Goal: Task Accomplishment & Management: Use online tool/utility

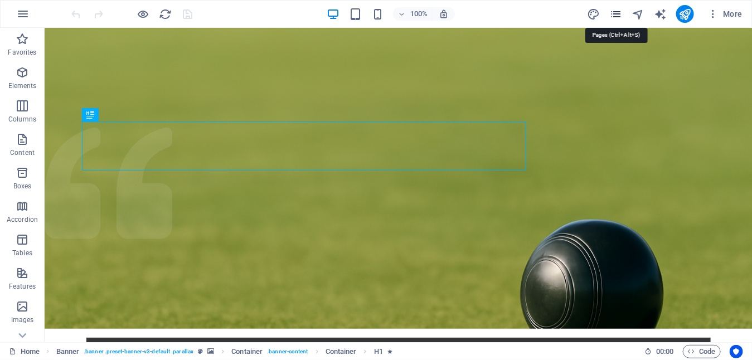
click at [614, 16] on icon "pages" at bounding box center [615, 14] width 13 height 13
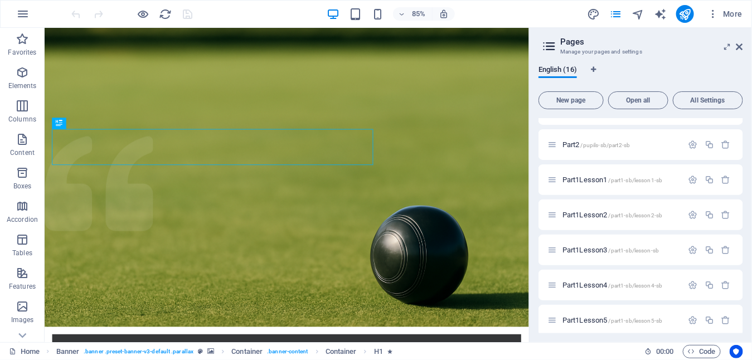
scroll to position [167, 0]
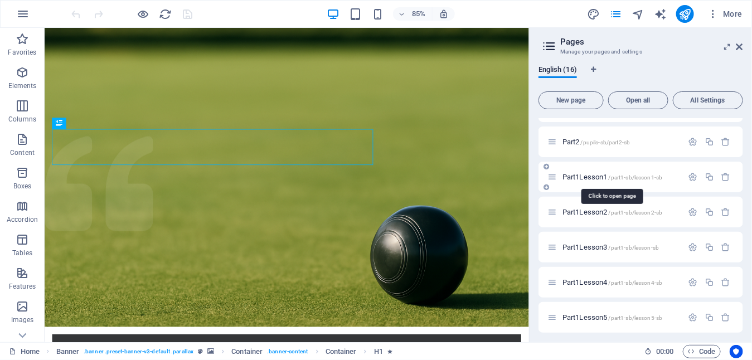
click at [610, 176] on span "/part1-sb/lesson1-sb" at bounding box center [636, 178] width 54 height 6
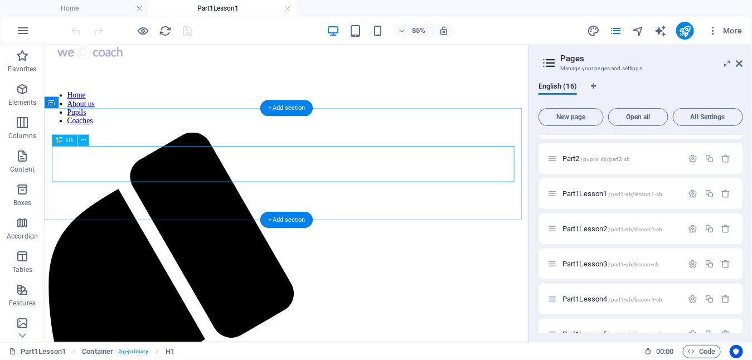
scroll to position [41, 0]
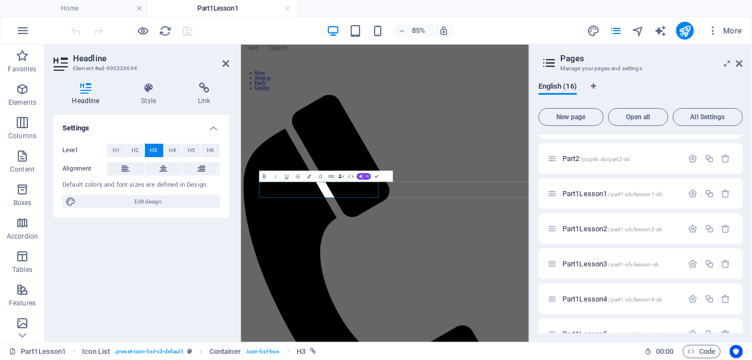
scroll to position [0, 0]
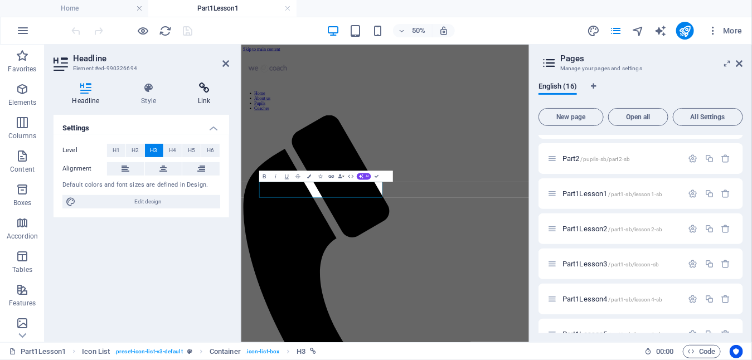
click at [207, 89] on icon at bounding box center [205, 88] width 50 height 11
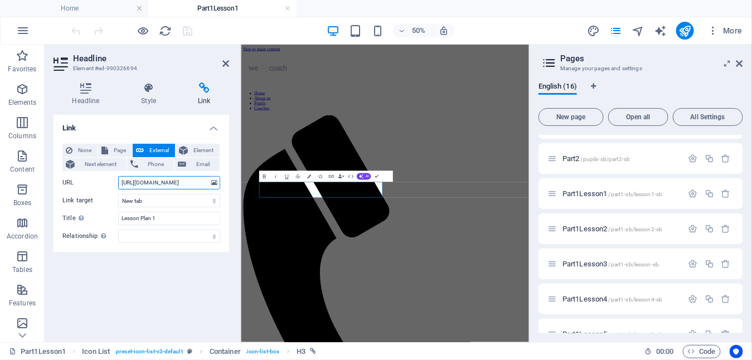
scroll to position [0, 156]
drag, startPoint x: 119, startPoint y: 183, endPoint x: 218, endPoint y: 181, distance: 98.7
click at [218, 181] on div "URL [URL][DOMAIN_NAME]" at bounding box center [141, 182] width 158 height 13
paste input "[DOMAIN_NAME][URL]"
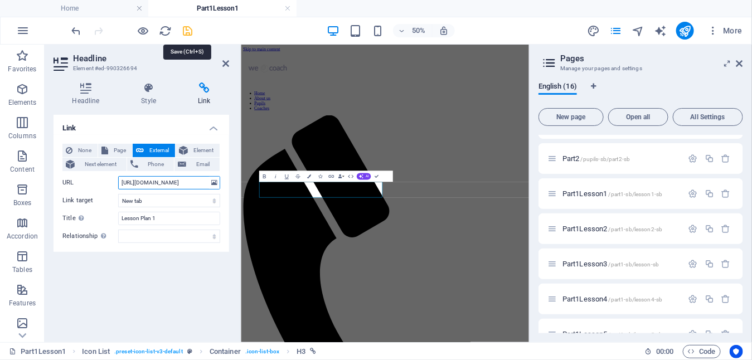
type input "[URL][DOMAIN_NAME]"
click at [183, 31] on icon "save" at bounding box center [188, 31] width 13 height 13
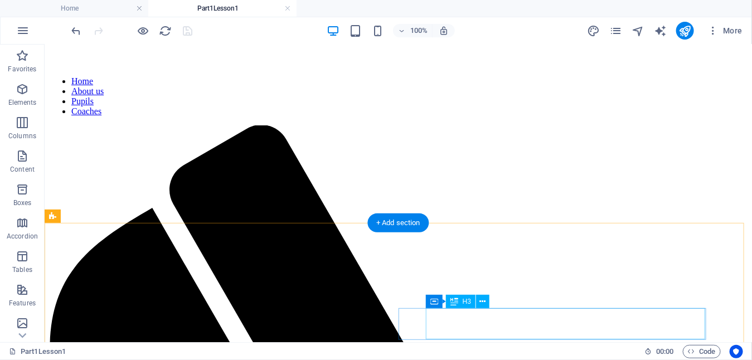
scroll to position [100, 0]
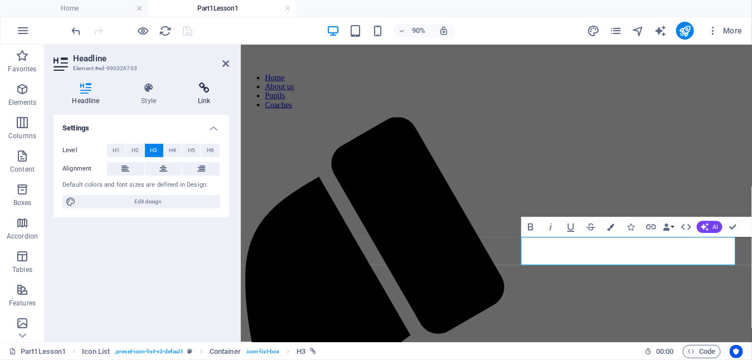
click at [204, 87] on icon at bounding box center [205, 88] width 50 height 11
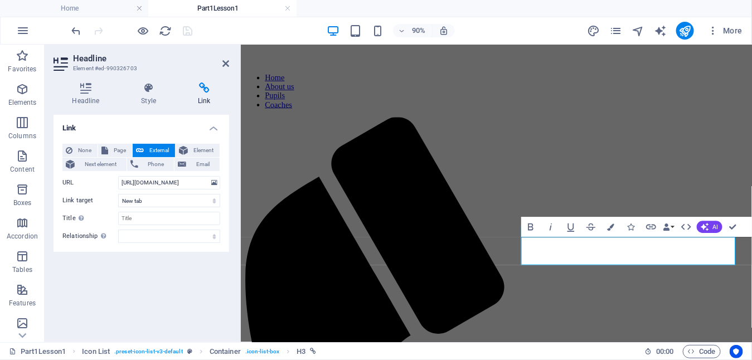
click at [202, 92] on icon at bounding box center [205, 88] width 50 height 11
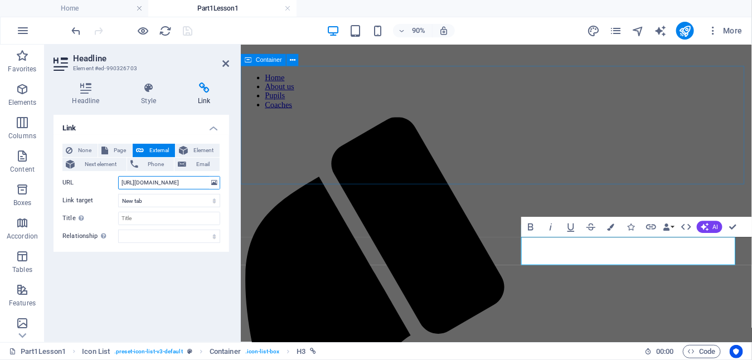
drag, startPoint x: 361, startPoint y: 225, endPoint x: 241, endPoint y: 185, distance: 126.1
paste input "[DOMAIN_NAME][URL]"
drag, startPoint x: 195, startPoint y: 182, endPoint x: 145, endPoint y: 187, distance: 50.4
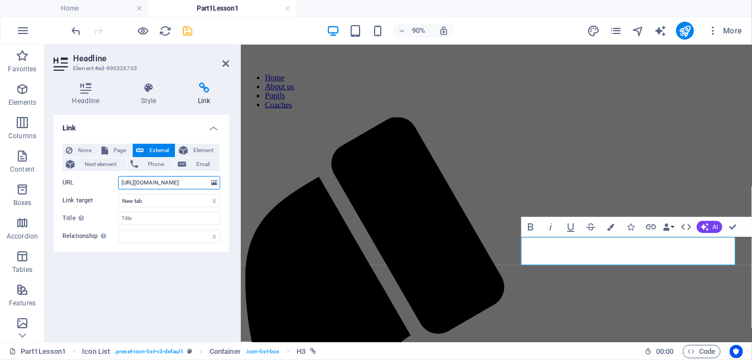
click at [145, 187] on input "[URL][DOMAIN_NAME]" at bounding box center [169, 182] width 102 height 13
type input "[URL][DOMAIN_NAME]"
click at [187, 29] on icon "save" at bounding box center [188, 31] width 13 height 13
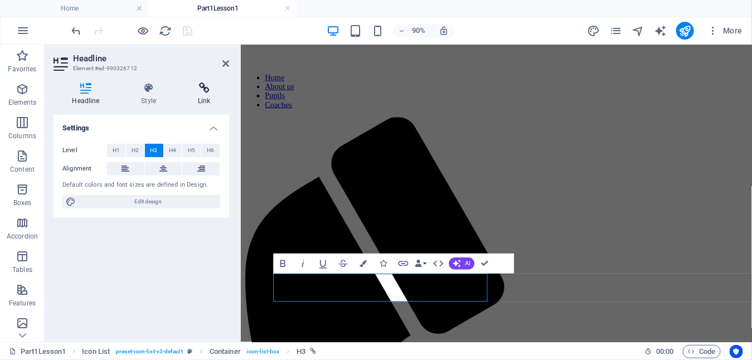
click at [202, 90] on icon at bounding box center [205, 88] width 50 height 11
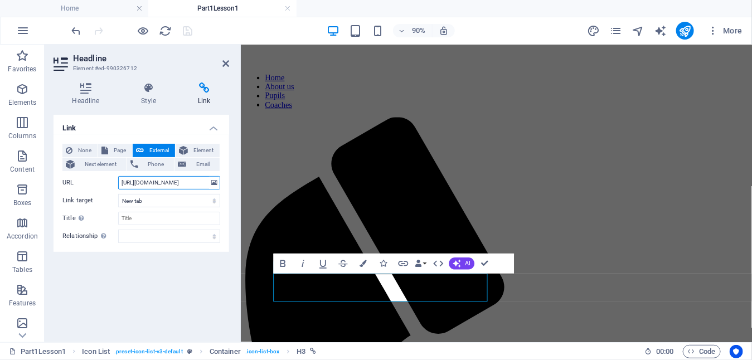
scroll to position [0, 139]
drag, startPoint x: 360, startPoint y: 226, endPoint x: 264, endPoint y: 189, distance: 102.9
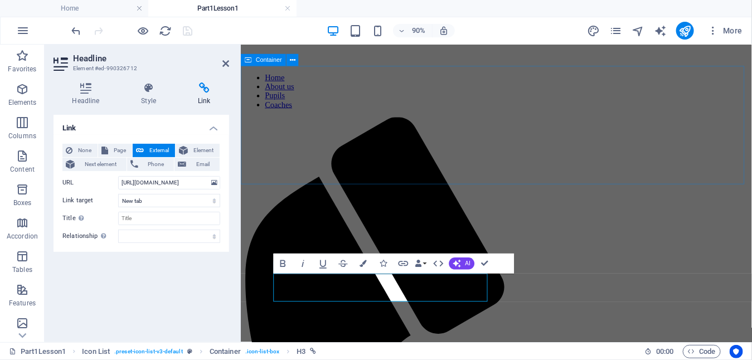
scroll to position [0, 0]
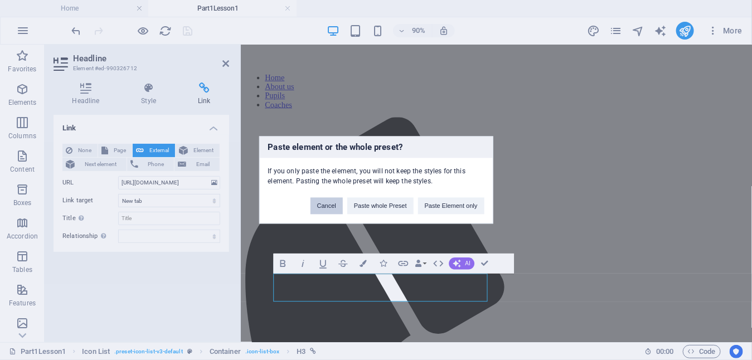
click at [330, 209] on button "Cancel" at bounding box center [327, 206] width 32 height 17
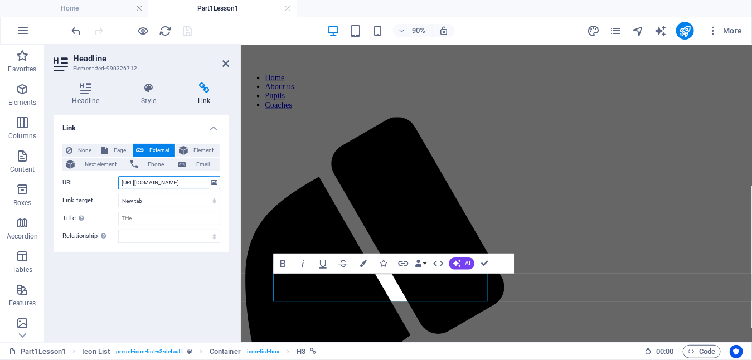
drag, startPoint x: 137, startPoint y: 179, endPoint x: 127, endPoint y: 182, distance: 11.0
click at [136, 180] on input "[URL][DOMAIN_NAME]" at bounding box center [169, 182] width 102 height 13
paste input "[URL][DOMAIN_NAME]"
drag, startPoint x: 195, startPoint y: 182, endPoint x: 145, endPoint y: 187, distance: 49.9
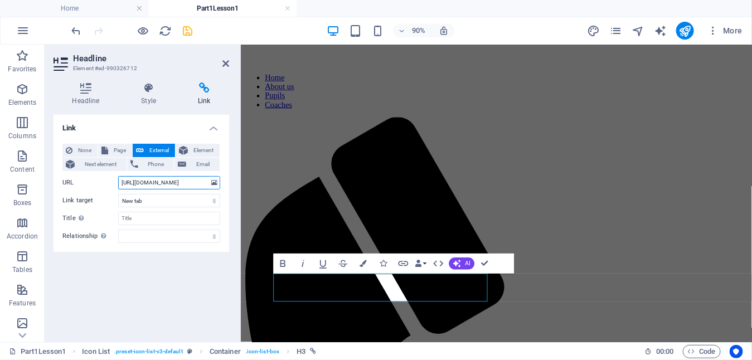
click at [145, 187] on input "[URL][DOMAIN_NAME]" at bounding box center [169, 182] width 102 height 13
type input "[URL][DOMAIN_NAME]"
click at [188, 29] on icon "save" at bounding box center [188, 31] width 13 height 13
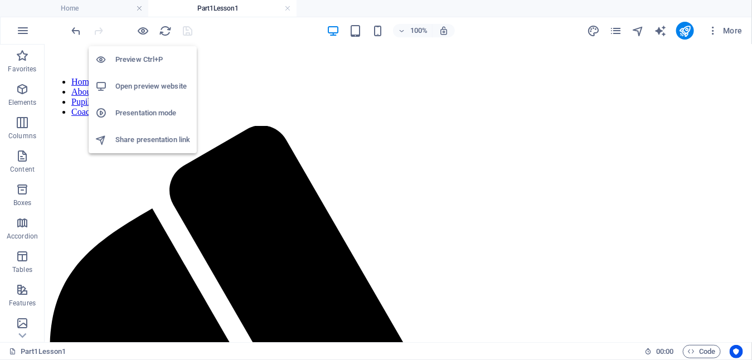
click at [154, 88] on h6 "Open preview website" at bounding box center [152, 86] width 75 height 13
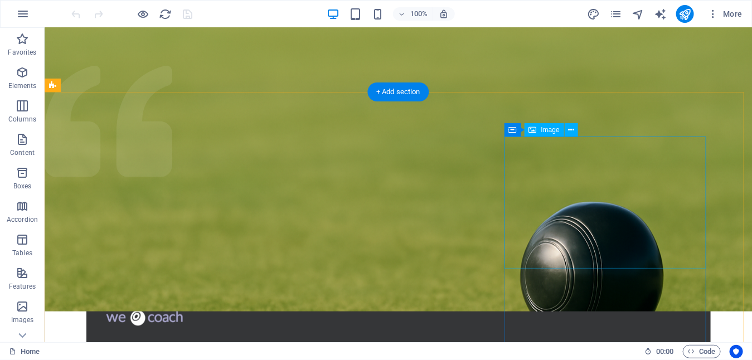
scroll to position [8, 0]
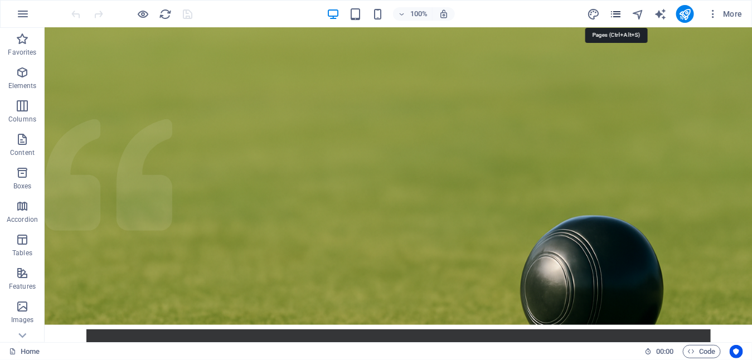
click at [616, 13] on icon "pages" at bounding box center [615, 14] width 13 height 13
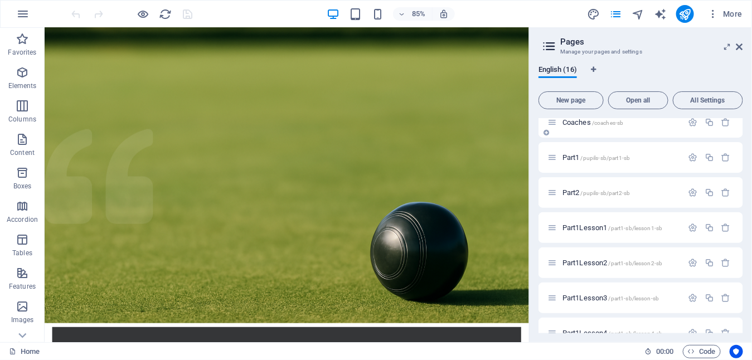
scroll to position [167, 0]
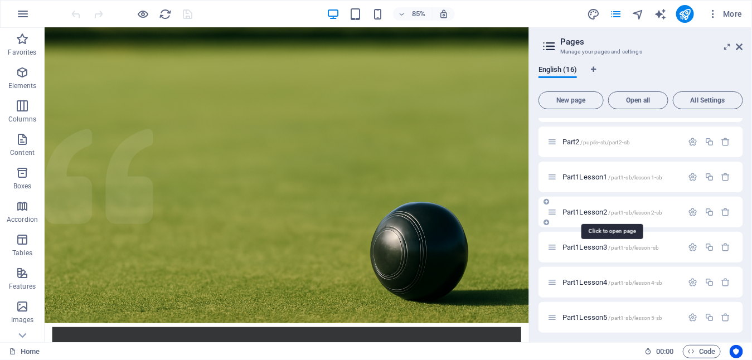
click at [601, 212] on span "Part1Lesson2 /part1-sb/lesson2-sb" at bounding box center [613, 212] width 100 height 8
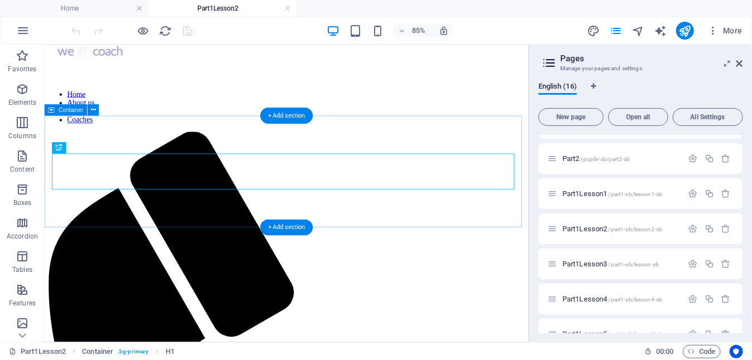
scroll to position [41, 0]
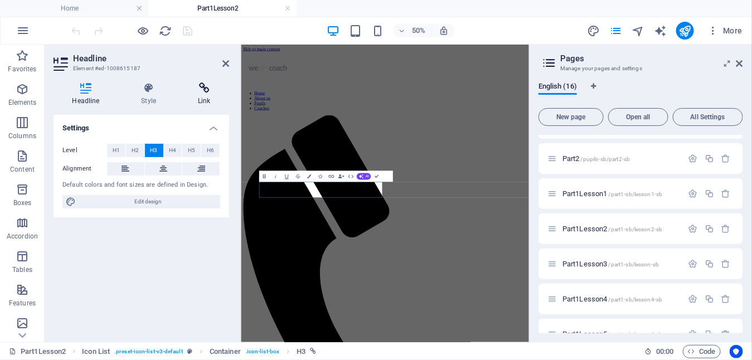
click at [206, 93] on icon at bounding box center [205, 88] width 50 height 11
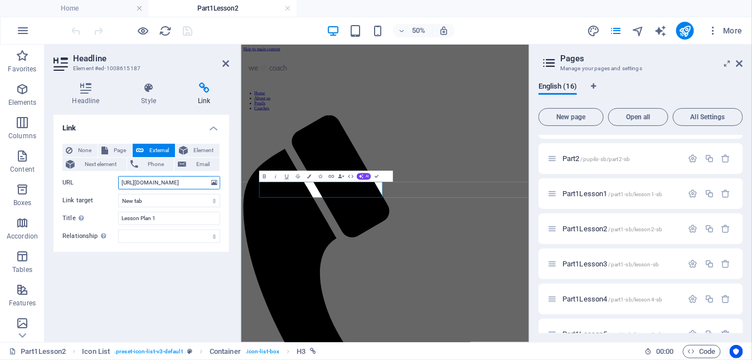
click at [139, 183] on input "https://drive.google.com/file/d/1q4iqfdiipZ7qAXU17xVDmwZVjHAF0D2A/view?usp=driv…" at bounding box center [169, 182] width 102 height 13
drag, startPoint x: 120, startPoint y: 183, endPoint x: 229, endPoint y: 183, distance: 108.2
click at [229, 183] on div "None Page External Element Next element Phone Email Page Home About us Pupils C…" at bounding box center [142, 193] width 176 height 117
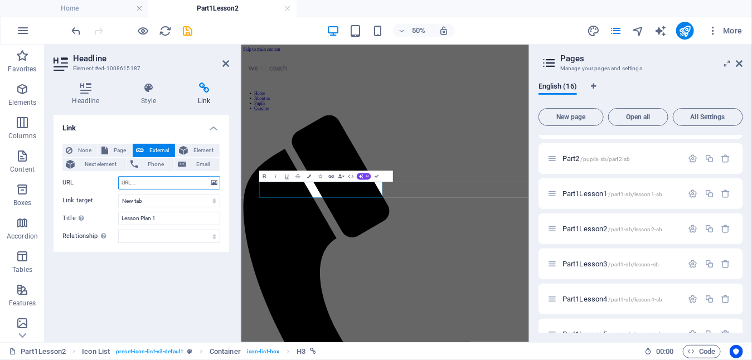
paste input "[URL][DOMAIN_NAME]"
click at [141, 184] on input "[URL][DOMAIN_NAME]" at bounding box center [169, 182] width 102 height 13
click at [199, 182] on input "https://lawnbowlscoaching.uk/pupils-resources/part1/lesson2/PupilLessonPlanWk1.…" at bounding box center [169, 182] width 102 height 13
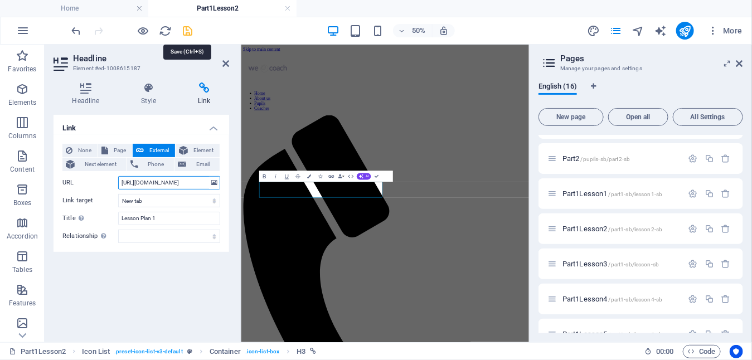
type input "https://lawnbowlscoaching.uk/pupils-resources/part1/lesson2/PupilLessonPlanWk2.…"
click at [185, 30] on icon "save" at bounding box center [188, 31] width 13 height 13
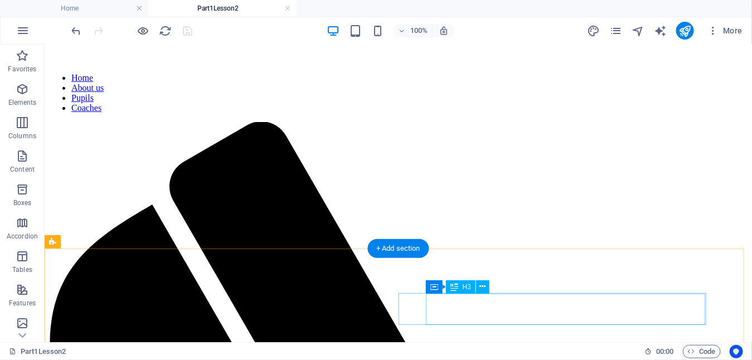
scroll to position [100, 0]
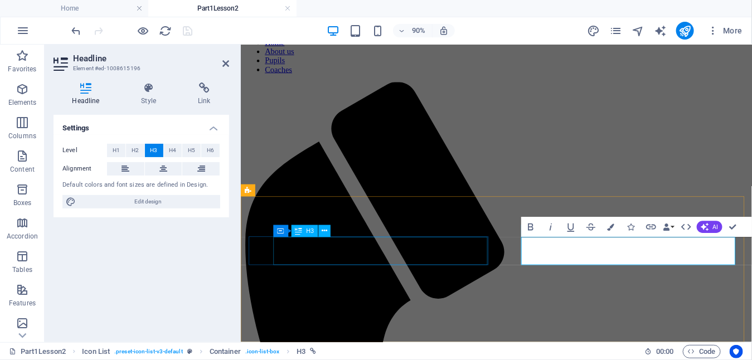
scroll to position [60, 0]
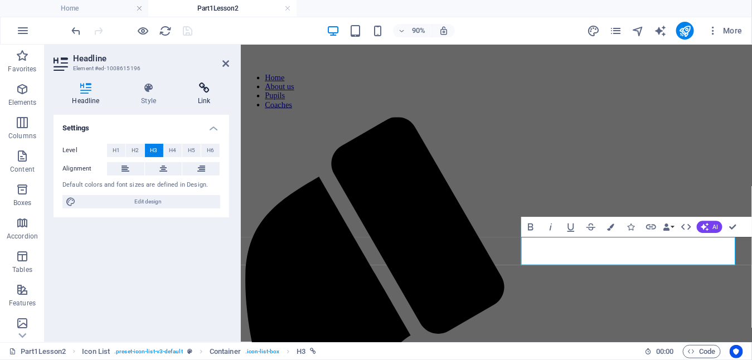
click at [204, 86] on icon at bounding box center [205, 88] width 50 height 11
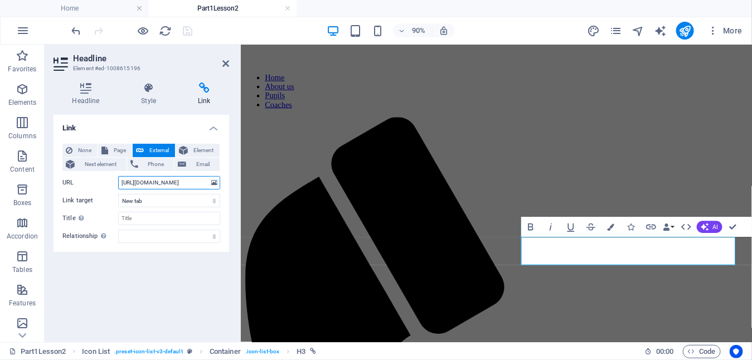
scroll to position [0, 145]
drag, startPoint x: 121, startPoint y: 183, endPoint x: 224, endPoint y: 185, distance: 102.6
click at [224, 185] on div "None Page External Element Next element Phone Email Page Home About us Pupils C…" at bounding box center [142, 193] width 176 height 117
paste input "[URL][DOMAIN_NAME]"
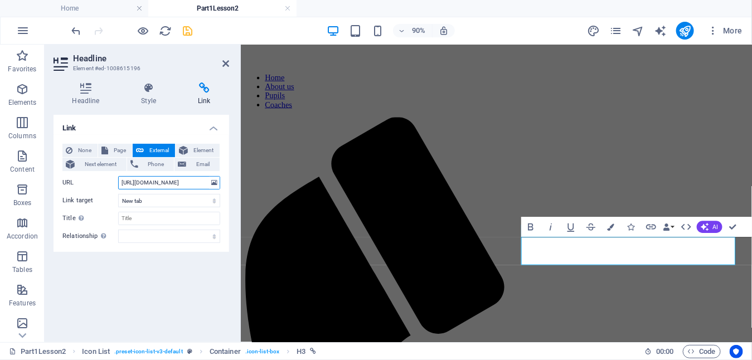
scroll to position [0, 134]
click at [195, 181] on input "[URL][DOMAIN_NAME]" at bounding box center [169, 182] width 102 height 13
click at [142, 183] on input "[URL][DOMAIN_NAME]" at bounding box center [169, 182] width 102 height 13
drag, startPoint x: 200, startPoint y: 183, endPoint x: 149, endPoint y: 188, distance: 50.9
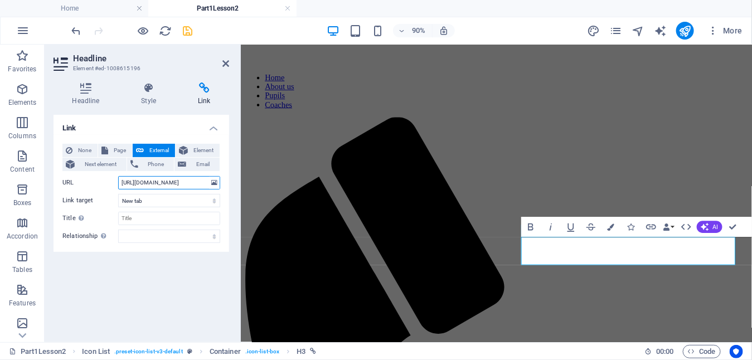
click at [149, 188] on input "https://lawnbowlscoaching.uk/pupils-resources/part1/lesson2/PupilLessonPlanWk1.…" at bounding box center [169, 182] width 102 height 13
type input "https://lawnbowlscoaching.uk/pupils-resources/part1/lesson2/How_to_Deliver_the_…"
click at [186, 27] on icon "save" at bounding box center [188, 31] width 13 height 13
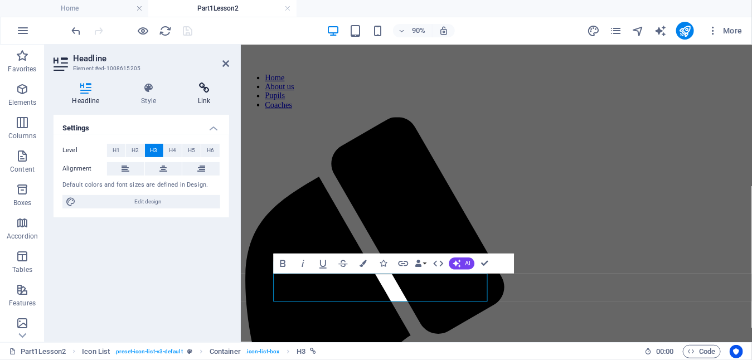
click at [206, 85] on icon at bounding box center [205, 88] width 50 height 11
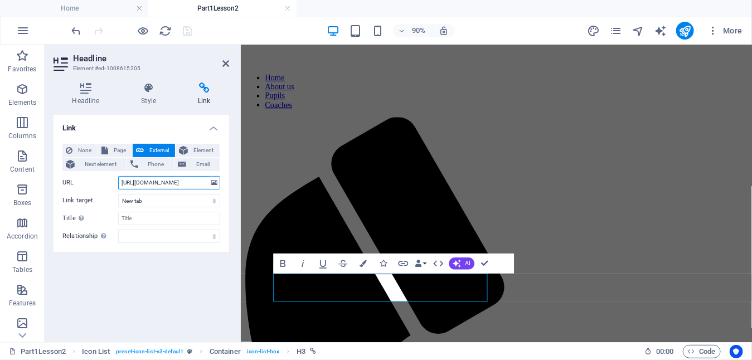
scroll to position [0, 153]
drag, startPoint x: 120, startPoint y: 183, endPoint x: 223, endPoint y: 182, distance: 103.2
click at [223, 182] on div "None Page External Element Next element Phone Email Page Home About us Pupils C…" at bounding box center [142, 193] width 176 height 117
click at [154, 183] on input "URL" at bounding box center [169, 182] width 102 height 13
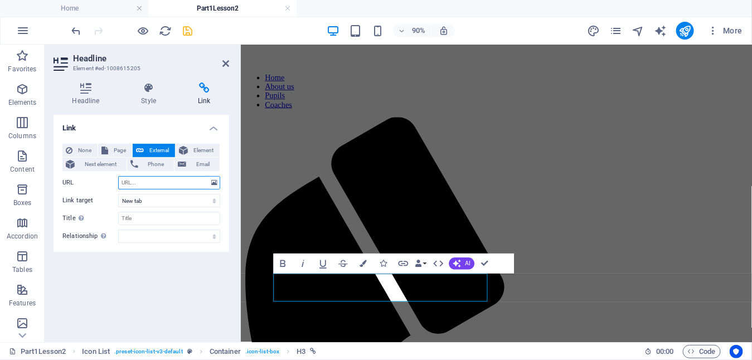
paste input "[URL][DOMAIN_NAME]"
drag, startPoint x: 141, startPoint y: 182, endPoint x: 138, endPoint y: 192, distance: 11.0
click at [141, 181] on input "[URL][DOMAIN_NAME]" at bounding box center [169, 182] width 102 height 13
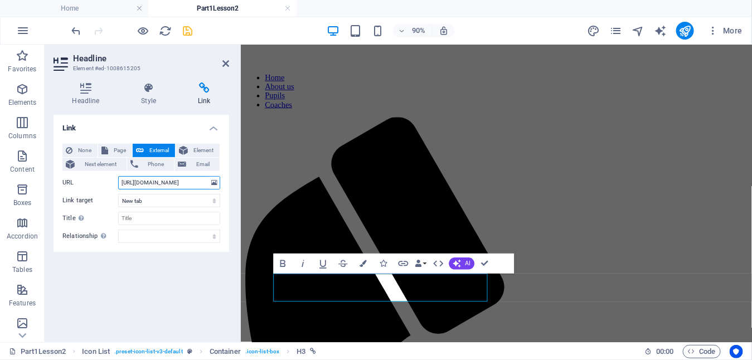
drag, startPoint x: 199, startPoint y: 182, endPoint x: 147, endPoint y: 183, distance: 51.9
click at [147, 183] on input "https://lawnbowlscoaching.uk/pupils-resources/part1/lesson2/PupilLessonPlanWk1.…" at bounding box center [169, 182] width 102 height 13
type input "https://lawnbowlscoaching.uk/pupils-resources/part1/lesson2/Improving_Your_Grip…"
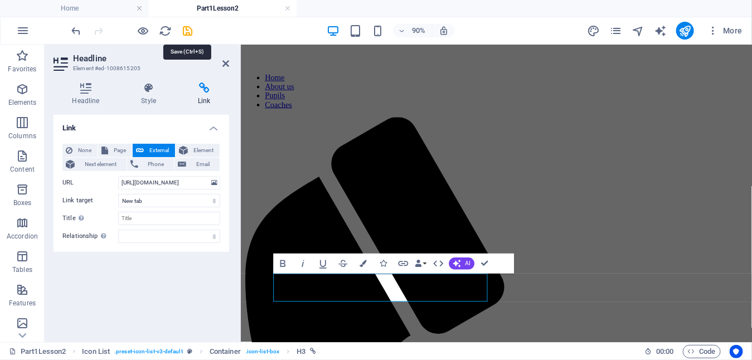
click at [186, 28] on icon "save" at bounding box center [188, 31] width 13 height 13
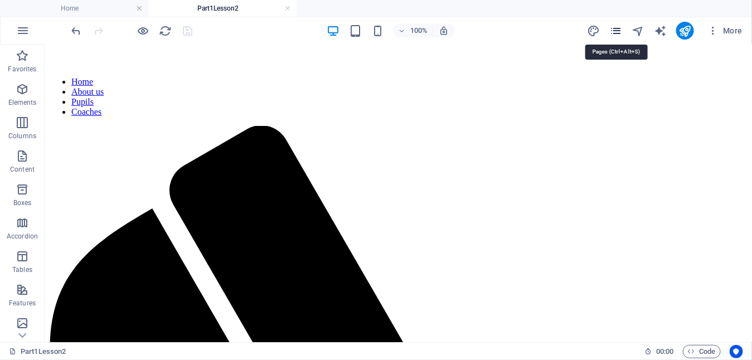
click at [612, 26] on icon "pages" at bounding box center [615, 31] width 13 height 13
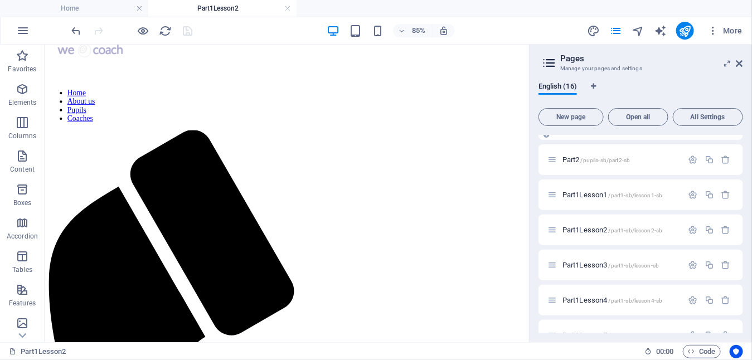
scroll to position [167, 0]
click at [592, 263] on span "Part1Lesson3 /part1-sb/lesson-sb" at bounding box center [611, 264] width 96 height 8
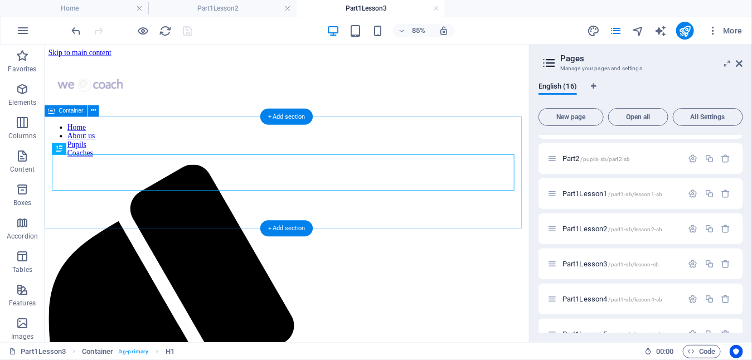
scroll to position [0, 0]
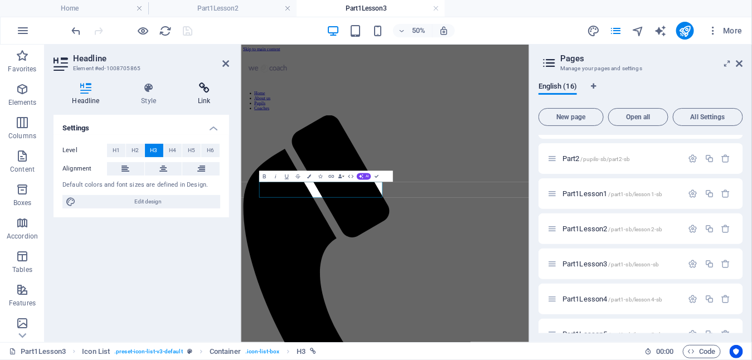
click at [202, 88] on icon at bounding box center [205, 88] width 50 height 11
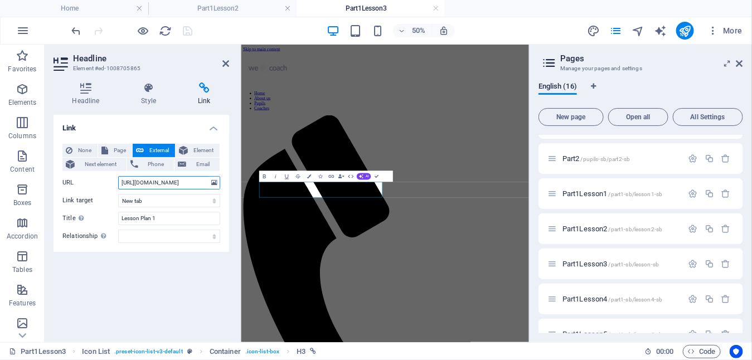
click at [142, 185] on input "https://drive.google.com/file/d/1NLUmoi4J2BBE4GGnC0pAFCBhqPbCmVJu/view?usp=driv…" at bounding box center [169, 182] width 102 height 13
drag, startPoint x: 120, startPoint y: 183, endPoint x: 223, endPoint y: 179, distance: 102.7
click at [223, 179] on div "None Page External Element Next element Phone Email Page Home About us Pupils C…" at bounding box center [142, 193] width 176 height 117
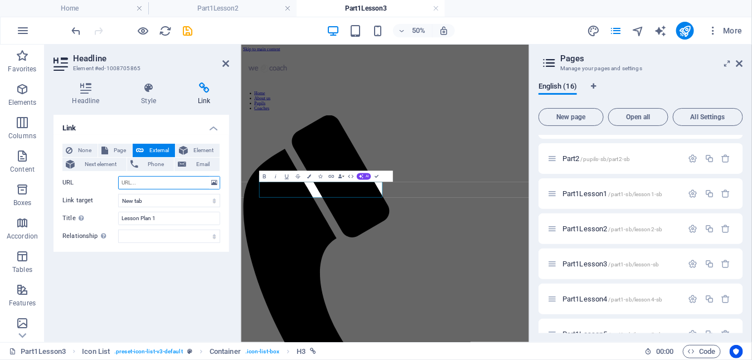
paste input "[URL][DOMAIN_NAME]"
click at [143, 183] on input "[URL][DOMAIN_NAME]" at bounding box center [169, 182] width 102 height 13
click at [199, 181] on input "https://lawnbowlscoaching.uk/pupils-resources/part1/lesson3/PupilLessonPlanWk1.…" at bounding box center [169, 182] width 102 height 13
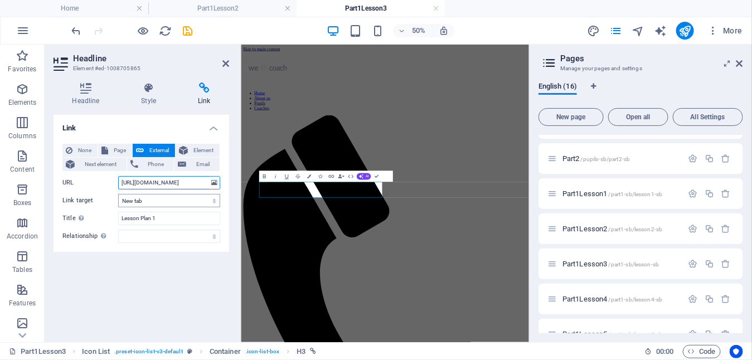
type input "https://lawnbowlscoaching.uk/pupils-resources/part1/lesson3/PupilLessonPlanWk3.…"
click at [180, 204] on select "New tab Same tab Overlay" at bounding box center [169, 200] width 102 height 13
click at [188, 30] on icon "save" at bounding box center [188, 31] width 13 height 13
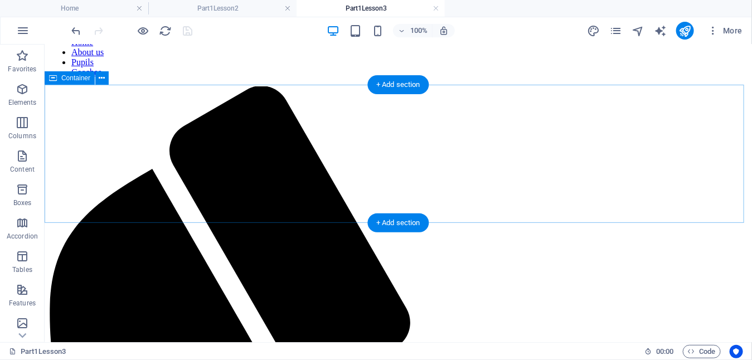
scroll to position [100, 0]
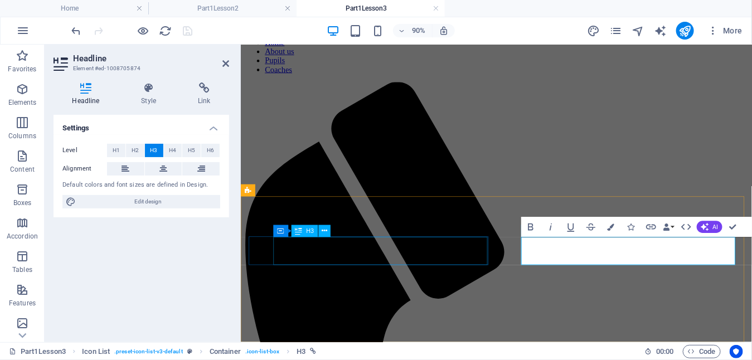
scroll to position [60, 0]
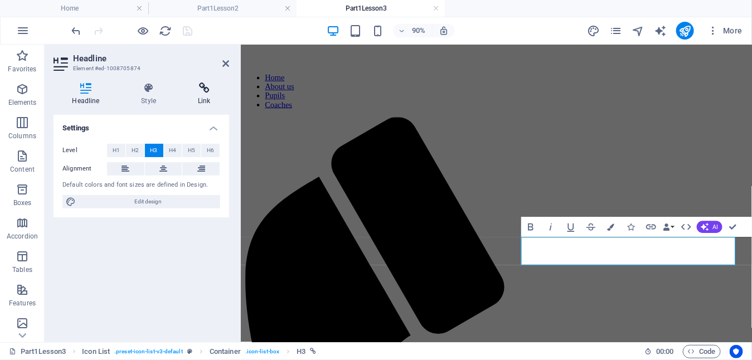
click at [204, 100] on h4 "Link" at bounding box center [205, 94] width 50 height 23
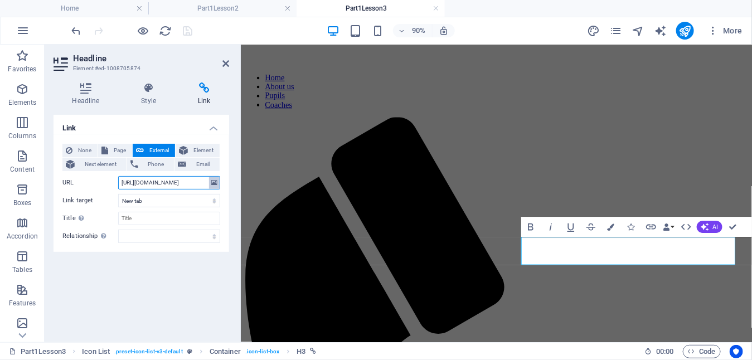
scroll to position [0, 144]
drag, startPoint x: 122, startPoint y: 181, endPoint x: 216, endPoint y: 179, distance: 94.3
click at [216, 179] on div "URL https://drive.google.com/file/d/1ZLve6WvKlycaxFi_9dnwym_VgN-F_C3x/view?usp=…" at bounding box center [141, 182] width 158 height 13
paste input "[URL][DOMAIN_NAME]"
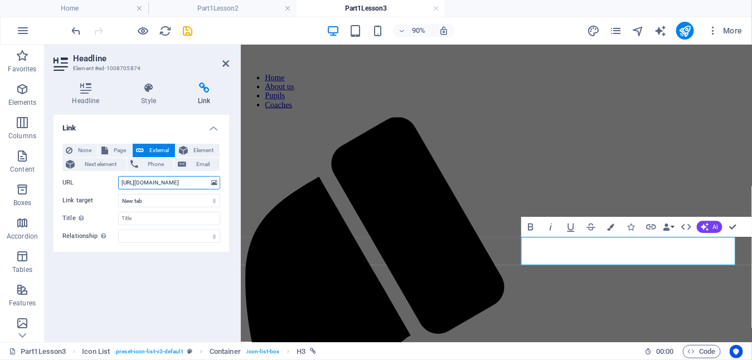
scroll to position [0, 134]
click at [141, 182] on input "[URL][DOMAIN_NAME]" at bounding box center [169, 182] width 102 height 13
drag, startPoint x: 199, startPoint y: 182, endPoint x: 152, endPoint y: 185, distance: 46.9
click at [152, 185] on input "https://lawnbowlscoaching.uk/pupils-resources/part1/lesson3/PupilLessonPlanWk1.…" at bounding box center [169, 182] width 102 height 13
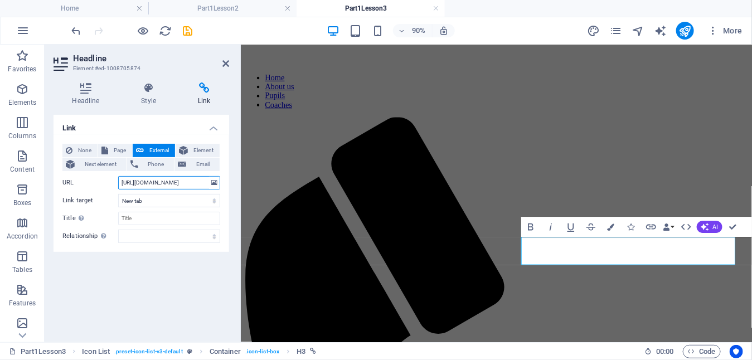
scroll to position [0, 117]
type input "https://lawnbowlscoaching.uk/pupils-resources/part1/lesson3/Pre_Shot_Routine.pdf"
click at [190, 27] on icon "save" at bounding box center [188, 31] width 13 height 13
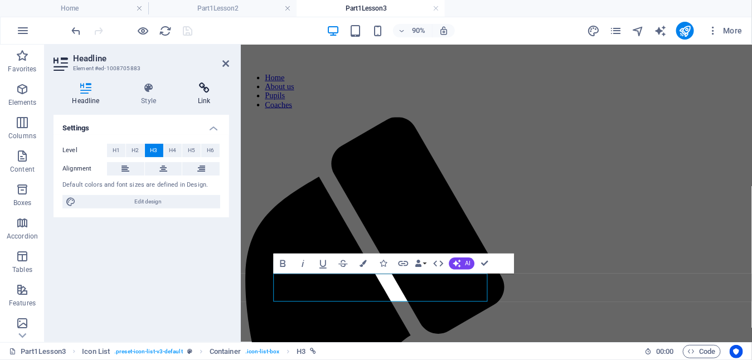
click at [201, 94] on h4 "Link" at bounding box center [205, 94] width 50 height 23
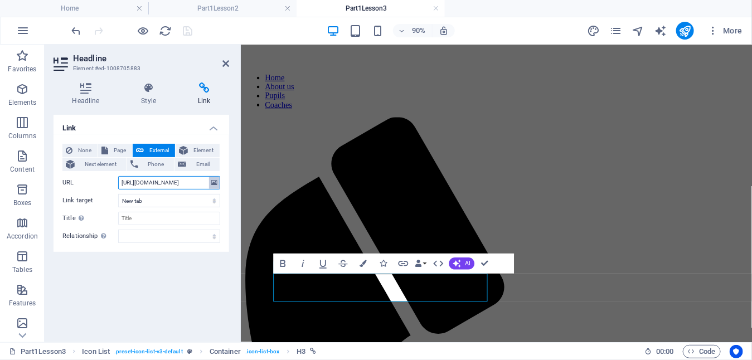
scroll to position [0, 142]
drag, startPoint x: 121, startPoint y: 182, endPoint x: 213, endPoint y: 181, distance: 92.0
click at [213, 181] on div "URL https://drive.google.com/file/d/1axe22kkxu_pxujD3dCGv8stsqbMzhCrt/view?usp=…" at bounding box center [141, 182] width 158 height 13
paste input "[URL][DOMAIN_NAME]"
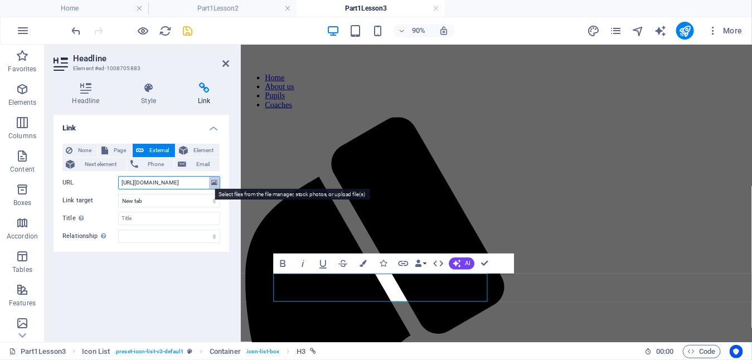
scroll to position [0, 134]
click at [141, 183] on input "[URL][DOMAIN_NAME]" at bounding box center [169, 182] width 102 height 13
drag, startPoint x: 147, startPoint y: 182, endPoint x: 197, endPoint y: 185, distance: 49.7
click at [197, 185] on input "https://lawnbowlscoaching.uk/pupils-resources/part1/lesson3/PupilLessonPlanWk1.…" at bounding box center [169, 182] width 102 height 13
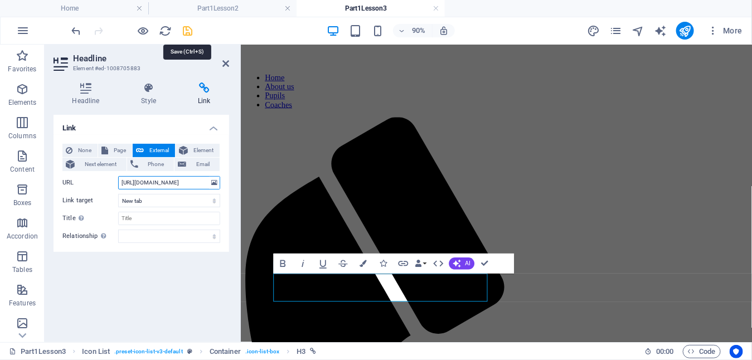
type input "https://lawnbowlscoaching.uk/pupils-resources/part1/lesson3/Hitting_the_Jack.pdf"
click at [188, 30] on icon "save" at bounding box center [188, 31] width 13 height 13
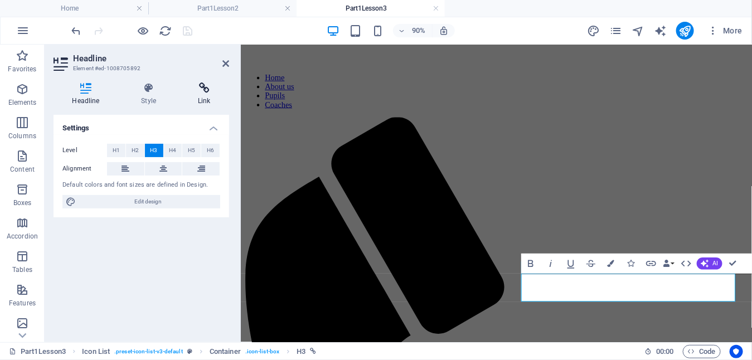
click at [206, 90] on icon at bounding box center [205, 88] width 50 height 11
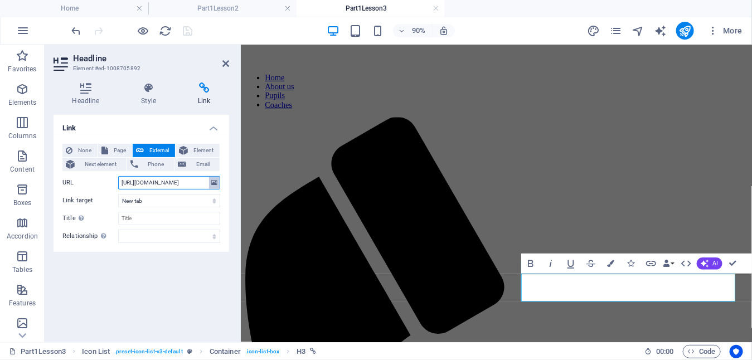
scroll to position [0, 147]
drag, startPoint x: 120, startPoint y: 183, endPoint x: 219, endPoint y: 183, distance: 98.1
click at [219, 183] on div "URL https://drive.google.com/file/d/16HJP6ZZ5ewdv84o9G5PTt2Qjlp1uaX2k/view?usp=…" at bounding box center [141, 182] width 158 height 13
paste input "[URL][DOMAIN_NAME]"
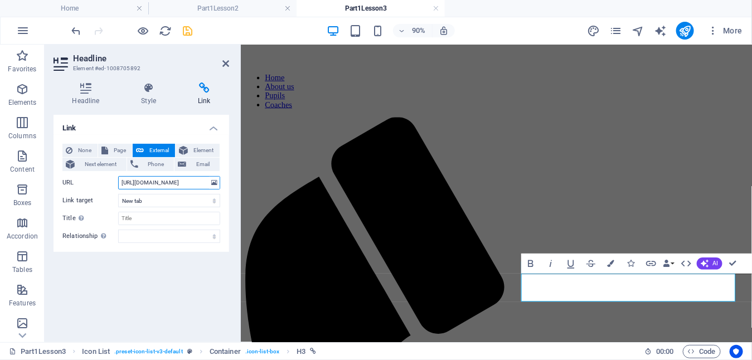
scroll to position [0, 134]
click at [141, 183] on input "[URL][DOMAIN_NAME]" at bounding box center [169, 182] width 102 height 13
drag, startPoint x: 199, startPoint y: 180, endPoint x: 148, endPoint y: 185, distance: 51.5
click at [148, 185] on input "https://lawnbowlscoaching.uk/pupils-resources/part1/lesson3/PupilLessonPlanWk1.…" at bounding box center [169, 182] width 102 height 13
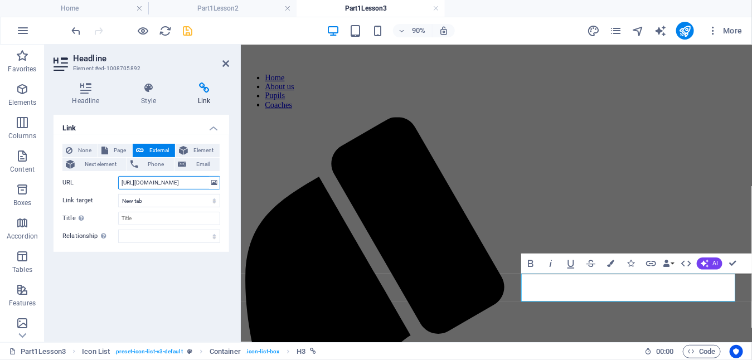
scroll to position [0, 146]
type input "https://lawnbowlscoaching.uk/pupils-resources/part1/lesson3/Stop_Dumping_and_Bu…"
click at [155, 195] on select "New tab Same tab Overlay" at bounding box center [169, 200] width 102 height 13
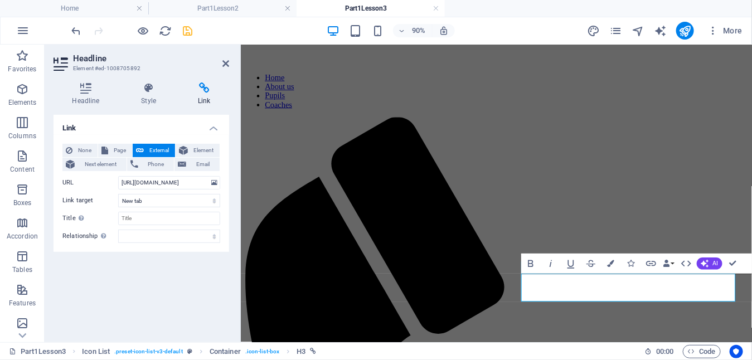
click at [205, 89] on icon at bounding box center [205, 88] width 50 height 11
click at [189, 30] on icon "save" at bounding box center [188, 31] width 13 height 13
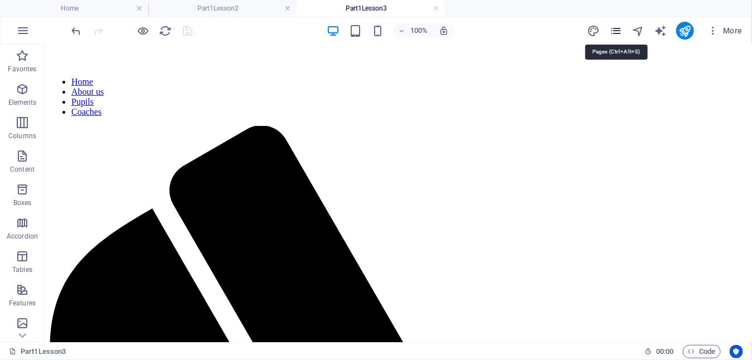
click at [617, 31] on icon "pages" at bounding box center [615, 31] width 13 height 13
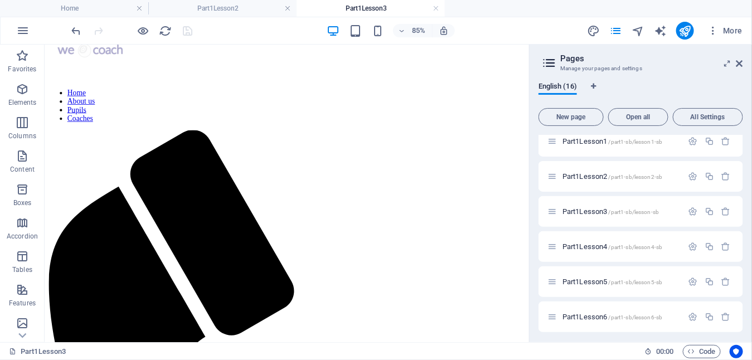
scroll to position [222, 0]
click at [597, 242] on span "Part1Lesson4 /part1-sb/lesson4-sb" at bounding box center [613, 244] width 100 height 8
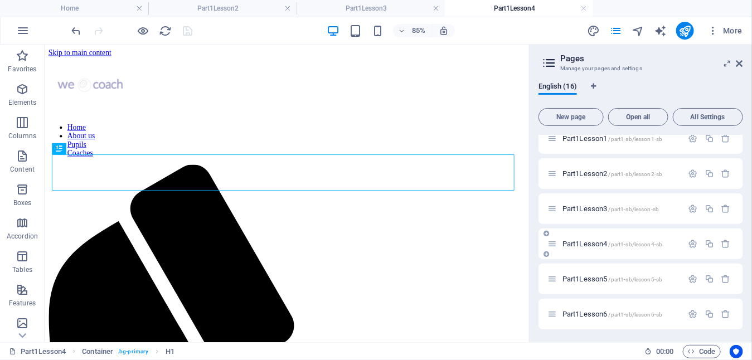
scroll to position [0, 0]
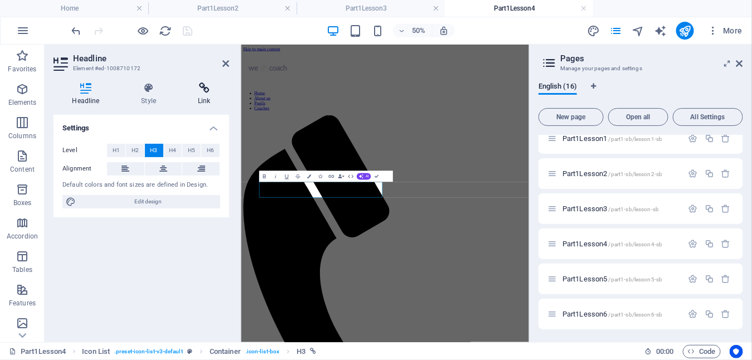
click at [206, 100] on h4 "Link" at bounding box center [205, 94] width 50 height 23
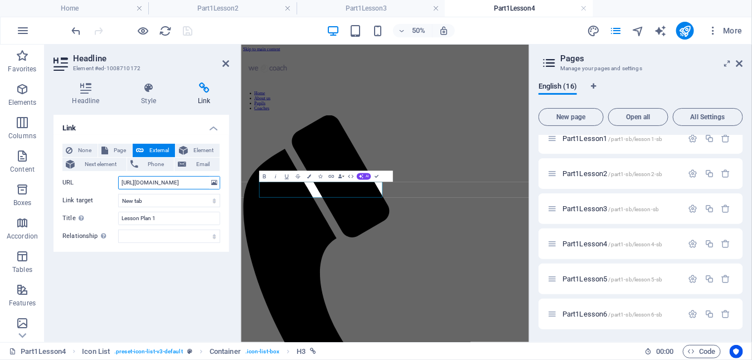
click at [146, 183] on input "https://drive.google.com/file/d/1_R-BaUXMZJJo4xjieaaDzfXnVy3szMCo/view?usp=driv…" at bounding box center [169, 182] width 102 height 13
drag, startPoint x: 361, startPoint y: 227, endPoint x: 246, endPoint y: 312, distance: 142.3
type input "ieaaDzfXnVy3szMCo/view?usp=drive_link"
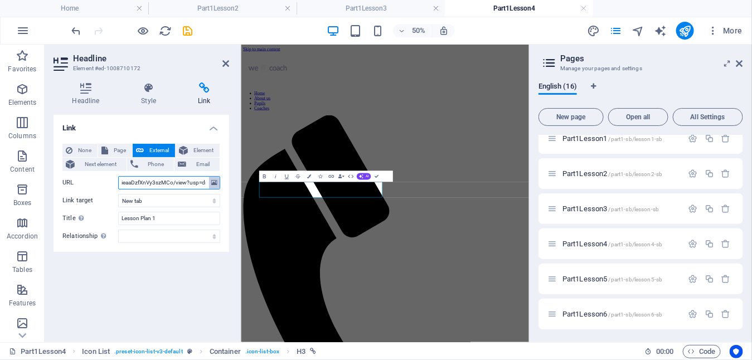
scroll to position [0, 18]
drag, startPoint x: 119, startPoint y: 183, endPoint x: 215, endPoint y: 178, distance: 96.0
click at [215, 178] on div "URL ieaaDzfXnVy3szMCo/view?usp=drive_link" at bounding box center [141, 182] width 158 height 13
paste input "[URL][DOMAIN_NAME]"
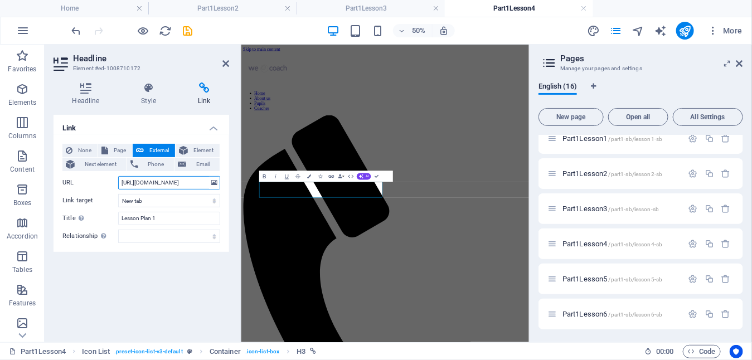
scroll to position [0, 134]
click at [141, 182] on input "[URL][DOMAIN_NAME]" at bounding box center [169, 182] width 102 height 13
click at [198, 180] on input "https://lawnbowlscoaching.uk/pupils-resources/part1/lesson4/PupilLessonPlanWk1.…" at bounding box center [169, 182] width 102 height 13
type input "https://lawnbowlscoaching.uk/pupils-resources/part1/lesson4/PupilLessonPlanWk4.…"
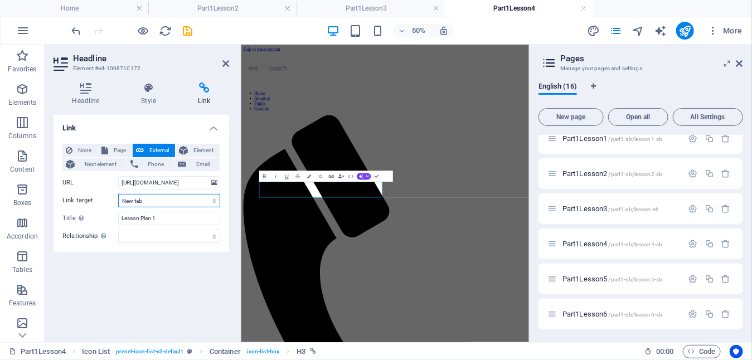
click at [180, 199] on select "New tab Same tab Overlay" at bounding box center [169, 200] width 102 height 13
click at [190, 34] on icon "save" at bounding box center [188, 31] width 13 height 13
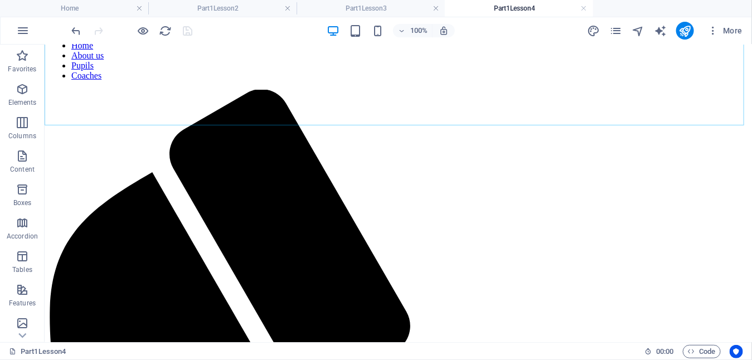
scroll to position [100, 0]
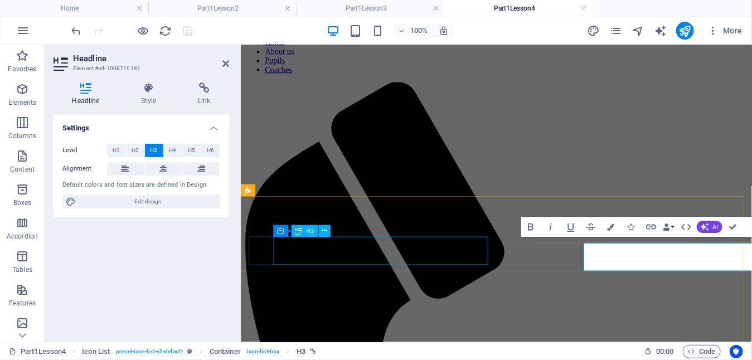
scroll to position [60, 0]
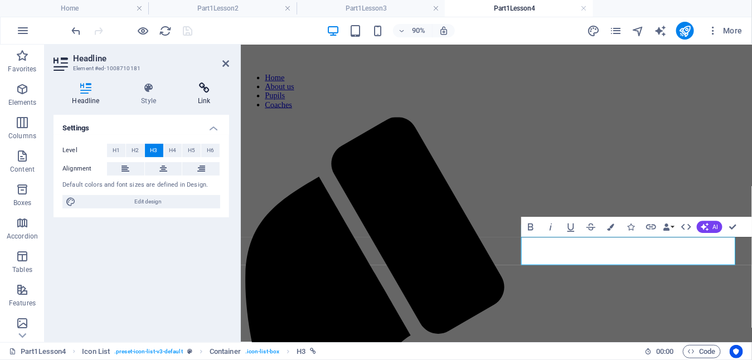
click at [206, 88] on icon at bounding box center [205, 88] width 50 height 11
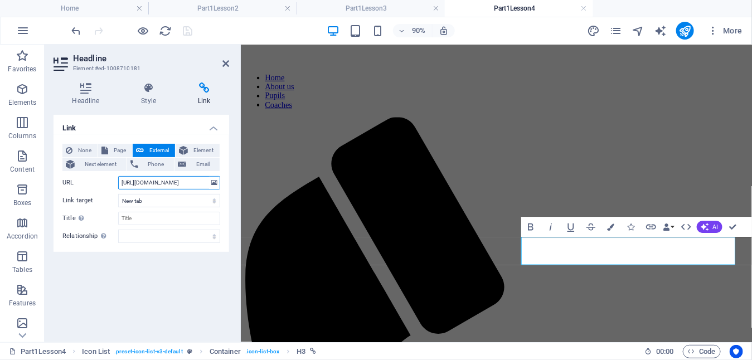
click at [141, 182] on input "https://drive.google.com/file/d/1TJ3Kudq58KYE1Dpf4hccJ4ioE3qBciB_/view?usp=driv…" at bounding box center [169, 182] width 102 height 13
drag, startPoint x: 120, startPoint y: 183, endPoint x: 235, endPoint y: 179, distance: 114.9
click at [235, 179] on div "Headline Style Link Settings Level H1 H2 H3 H4 H5 H6 Alignment Default colors a…" at bounding box center [141, 208] width 193 height 269
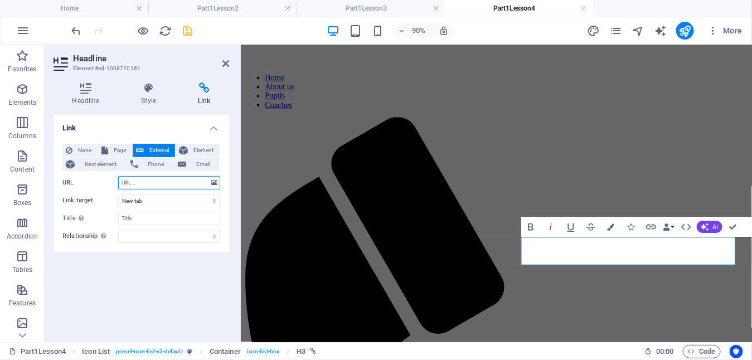
paste input "[URL][DOMAIN_NAME]"
click at [141, 181] on input "[URL][DOMAIN_NAME]" at bounding box center [169, 182] width 102 height 13
drag, startPoint x: 198, startPoint y: 182, endPoint x: 180, endPoint y: 183, distance: 18.4
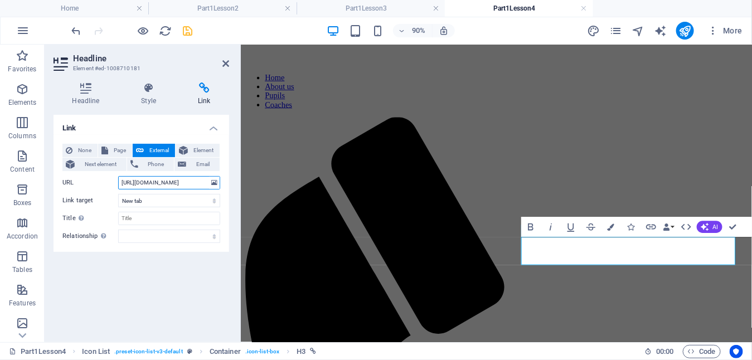
click at [172, 182] on input "https://lawnbowlscoaching.uk/pupils-resources/part1/lesson4/PupilLessonPlanWk1.…" at bounding box center [169, 182] width 102 height 13
click at [194, 183] on input "https://lawnbowlscoaching.uk/pupils-resources/part1/lesson4/PupilLessonPlanWk1.…" at bounding box center [169, 182] width 102 height 13
drag, startPoint x: 200, startPoint y: 181, endPoint x: 148, endPoint y: 186, distance: 51.5
click at [148, 186] on input "https://lawnbowlscoaching.uk/pupils-resources/part1/lesson4/PupilLessonPlanWk1.…" at bounding box center [169, 182] width 102 height 13
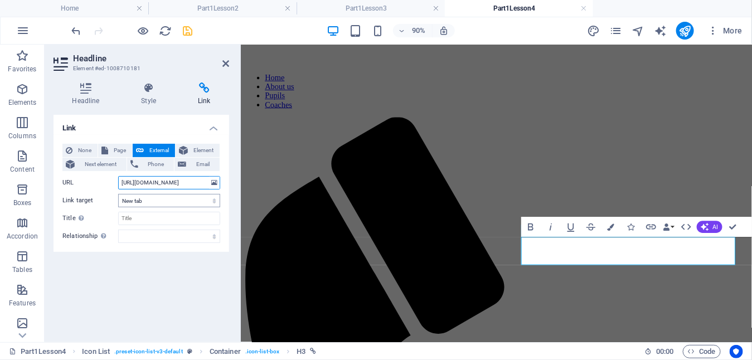
drag, startPoint x: 192, startPoint y: 181, endPoint x: 188, endPoint y: 197, distance: 16.1
click at [192, 181] on input "https://lawnbowlscoaching.uk/pupils-resources/part1/lesson4/Finding_.pdf" at bounding box center [169, 182] width 102 height 13
type input "https://lawnbowlscoaching.uk/pupils-resources/part1/lesson4/Finding_the_Line.pdf"
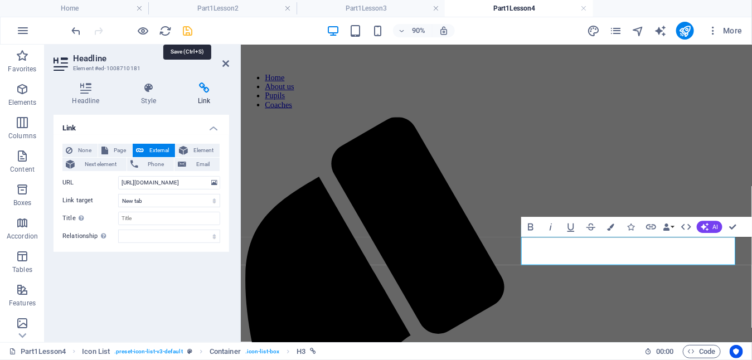
click at [189, 31] on icon "save" at bounding box center [188, 31] width 13 height 13
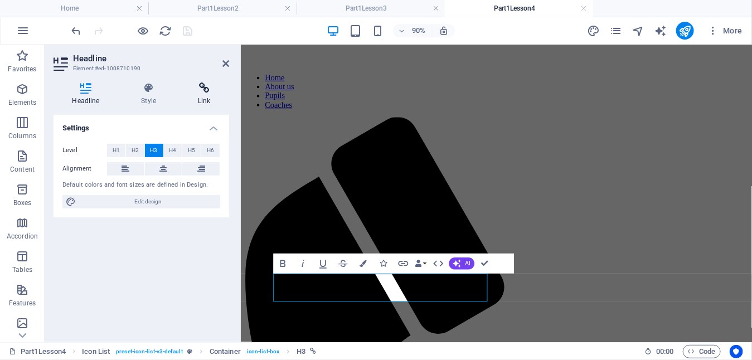
click at [201, 83] on icon at bounding box center [205, 88] width 50 height 11
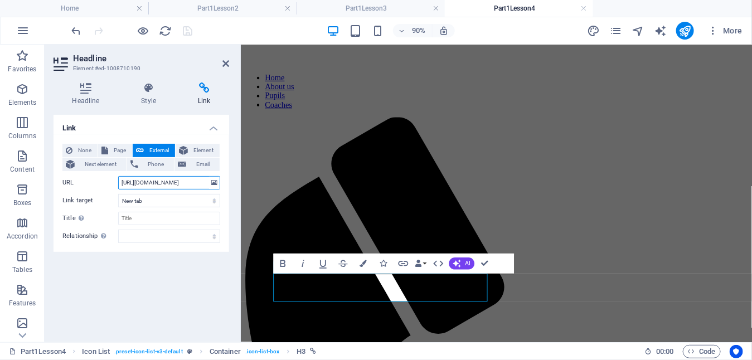
click at [149, 182] on input "https://drive.google.com/file/d/15k7aTP4gcczw2TjHtwByMattnNjxPGSU/view?usp=driv…" at bounding box center [169, 182] width 102 height 13
drag, startPoint x: 120, startPoint y: 185, endPoint x: 226, endPoint y: 182, distance: 105.4
click at [226, 182] on div "None Page External Element Next element Phone Email Page Home About us Pupils C…" at bounding box center [142, 193] width 176 height 117
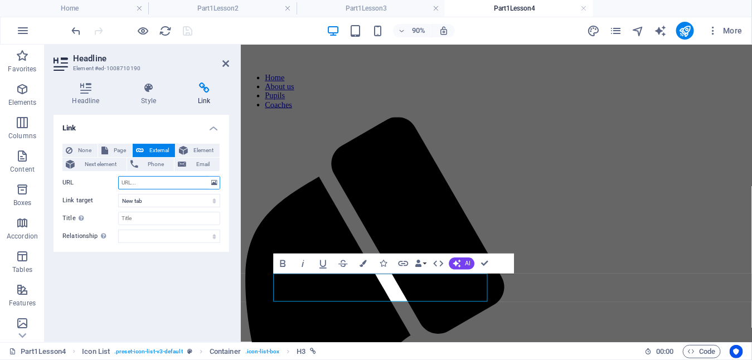
scroll to position [0, 0]
paste input "[URL][DOMAIN_NAME]"
click at [141, 180] on input "[URL][DOMAIN_NAME]" at bounding box center [169, 182] width 102 height 13
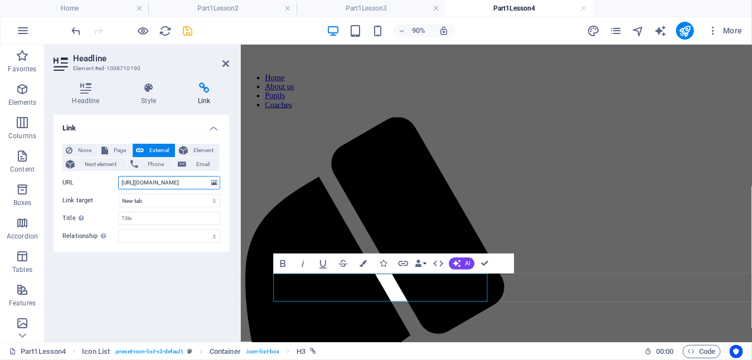
drag, startPoint x: 198, startPoint y: 183, endPoint x: 148, endPoint y: 187, distance: 49.7
click at [148, 187] on input "https://lawnbowlscoaching.uk/pupils-resources/part1/lesson4/PupilLessonPlanWk1.…" at bounding box center [169, 182] width 102 height 13
type input "https://lawnbowlscoaching.uk/pupils-resources/part1/lesson4/Choosing_Lawn_Bowl_…"
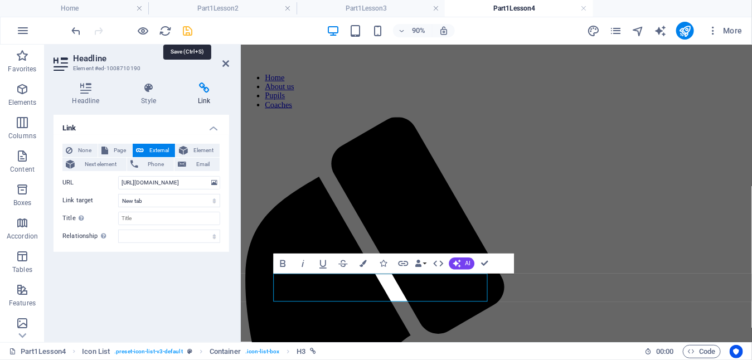
click at [190, 31] on icon "save" at bounding box center [188, 31] width 13 height 13
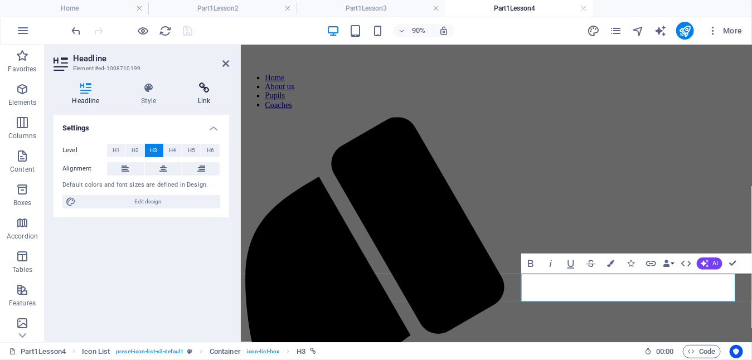
click at [204, 88] on icon at bounding box center [205, 88] width 50 height 11
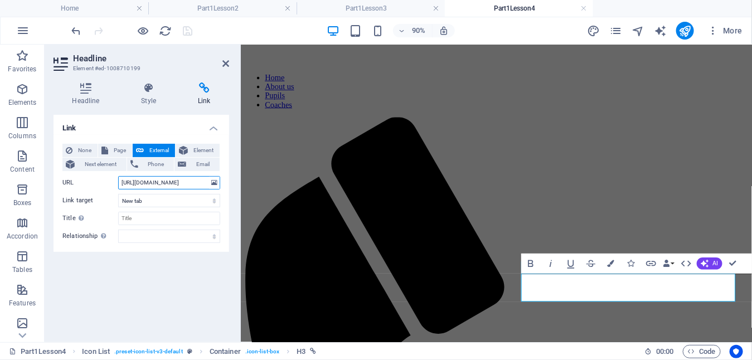
click at [128, 181] on input "https://drive.google.com/file/d/1mY2Ou7o9QN4AgWsY3hXeRlE0LQcC5UBy/view?usp=driv…" at bounding box center [169, 182] width 102 height 13
drag, startPoint x: 120, startPoint y: 183, endPoint x: 222, endPoint y: 182, distance: 102.1
click at [222, 182] on div "None Page External Element Next element Phone Email Page Home About us Pupils C…" at bounding box center [142, 193] width 176 height 117
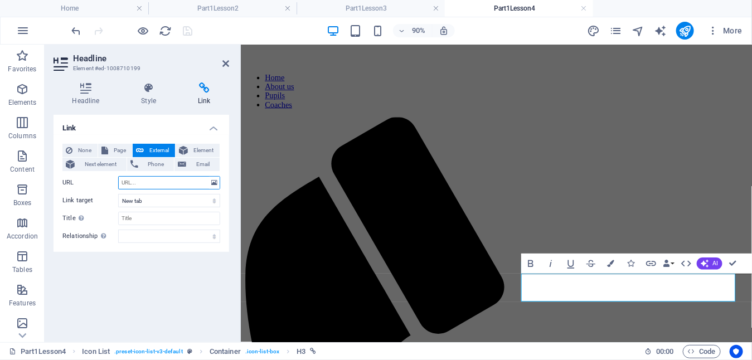
paste input "[URL][DOMAIN_NAME]"
click at [141, 182] on input "[URL][DOMAIN_NAME]" at bounding box center [169, 182] width 102 height 13
drag, startPoint x: 147, startPoint y: 182, endPoint x: 199, endPoint y: 181, distance: 51.9
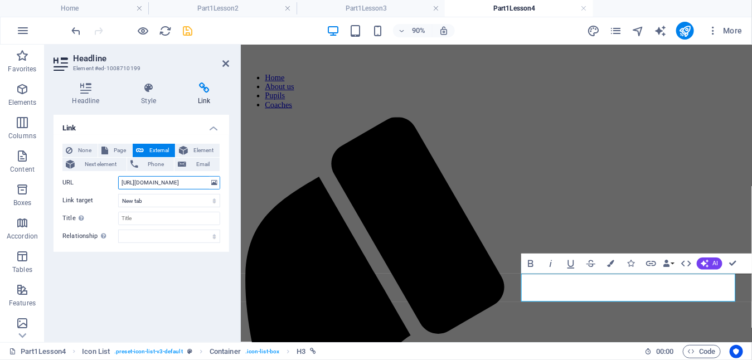
click at [199, 181] on input "https://lawnbowlscoaching.uk/pupils-resources/part1/lesson4/PupilLessonPlanWk1.…" at bounding box center [169, 182] width 102 height 13
type input "https://lawnbowlscoaching.uk/pupils-resources/part1/lesson4/Lawn_Bowl_Bias.pdf"
click at [189, 31] on icon "save" at bounding box center [188, 31] width 13 height 13
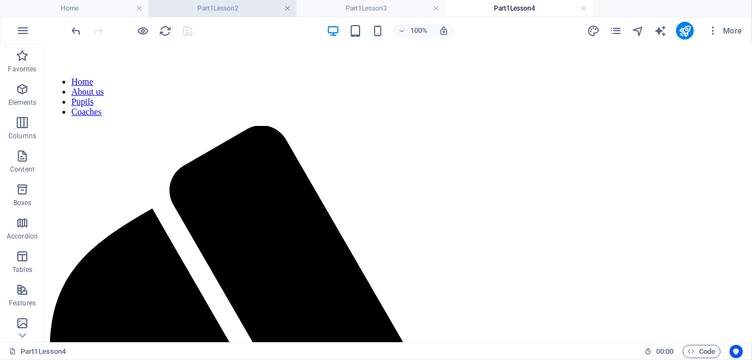
click at [287, 8] on link at bounding box center [287, 8] width 7 height 11
click at [289, 8] on link at bounding box center [287, 8] width 7 height 11
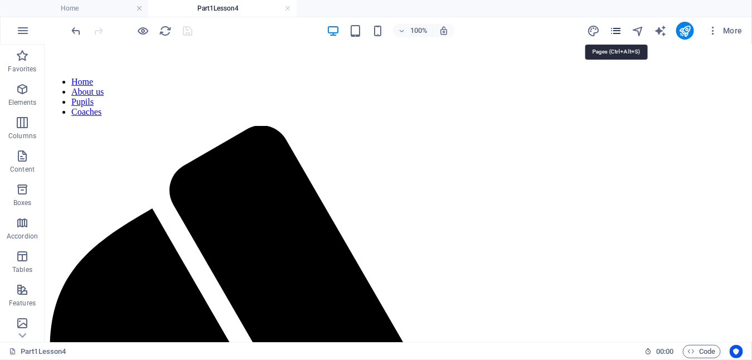
click at [621, 29] on icon "pages" at bounding box center [615, 31] width 13 height 13
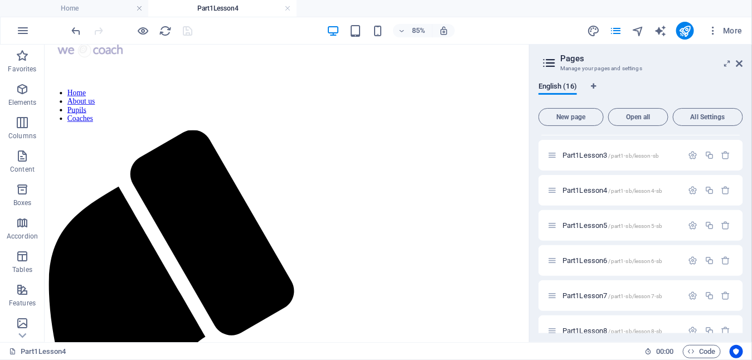
scroll to position [278, 0]
click at [596, 221] on span "Part1Lesson5 /part1-sb/lesson5-sb" at bounding box center [613, 223] width 100 height 8
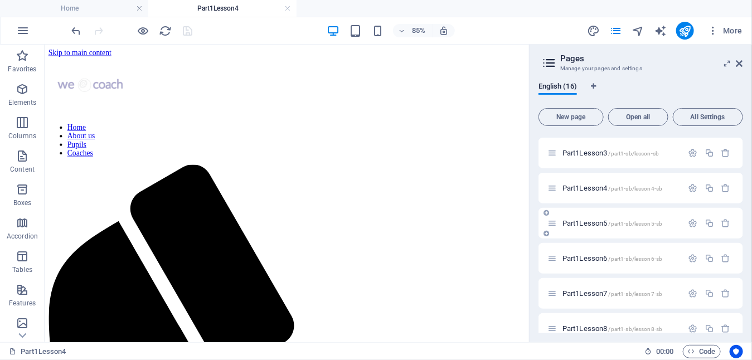
click at [596, 243] on div "Part1Lesson6 /part1-sb/lesson6-sb" at bounding box center [641, 258] width 205 height 31
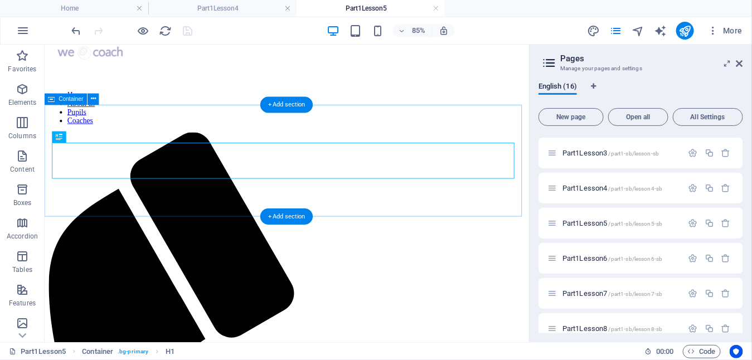
scroll to position [41, 0]
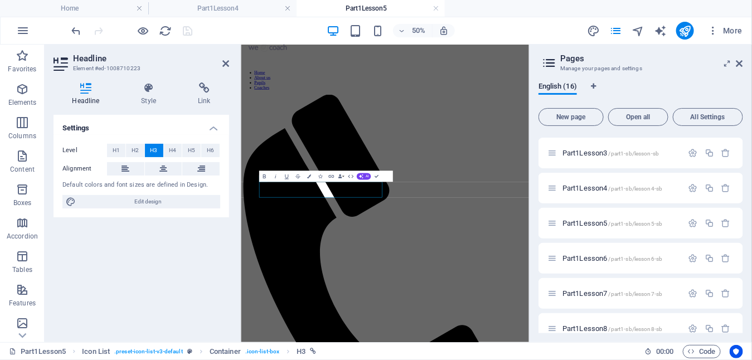
scroll to position [0, 0]
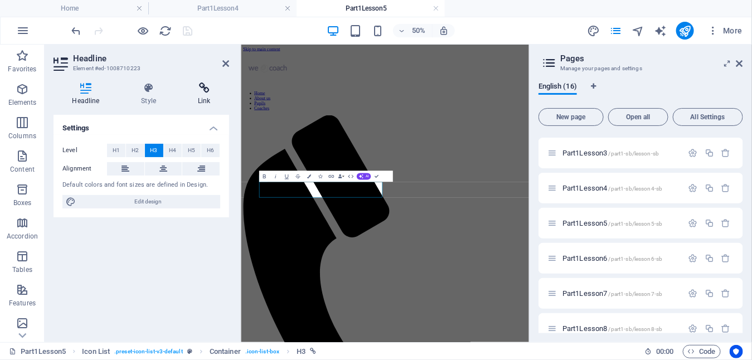
click at [203, 93] on icon at bounding box center [205, 88] width 50 height 11
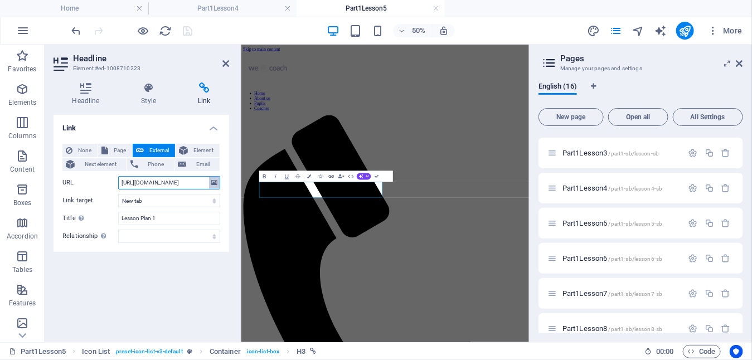
scroll to position [0, 151]
drag, startPoint x: 121, startPoint y: 183, endPoint x: 212, endPoint y: 182, distance: 90.9
click at [212, 182] on div "URL https://drive.google.com/file/d/1wREfJLsOAi1wU0Pxvd6NgHy-AwSFpGGo/view?usp=…" at bounding box center [141, 182] width 158 height 13
paste input "[URL][DOMAIN_NAME]"
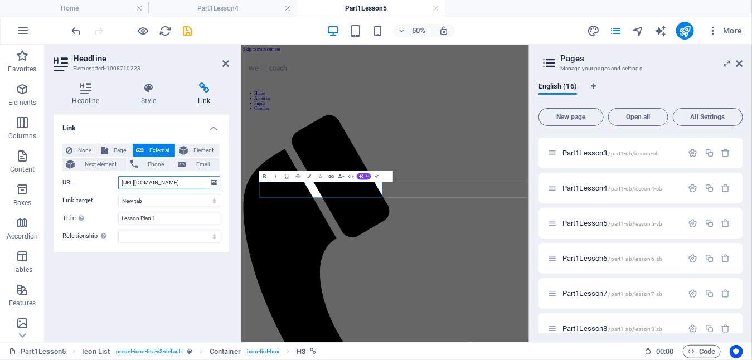
scroll to position [0, 134]
click at [140, 183] on input "[URL][DOMAIN_NAME]" at bounding box center [169, 182] width 102 height 13
type input "https://lawnbowlscoaching.uk/pupils-resources/part1/lesson5/PupilLessonPlanWk5.…"
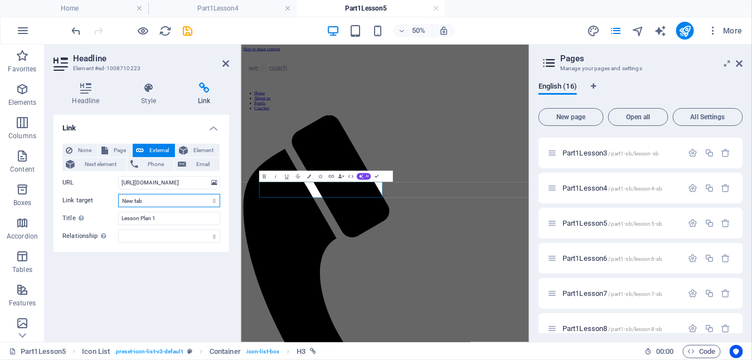
click at [177, 195] on select "New tab Same tab Overlay" at bounding box center [169, 200] width 102 height 13
click at [187, 30] on icon "save" at bounding box center [188, 31] width 13 height 13
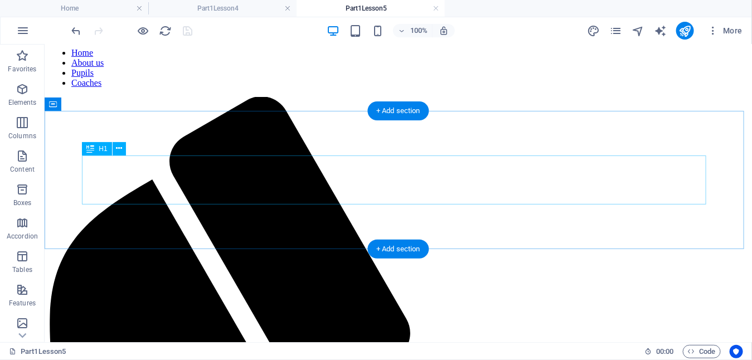
scroll to position [100, 0]
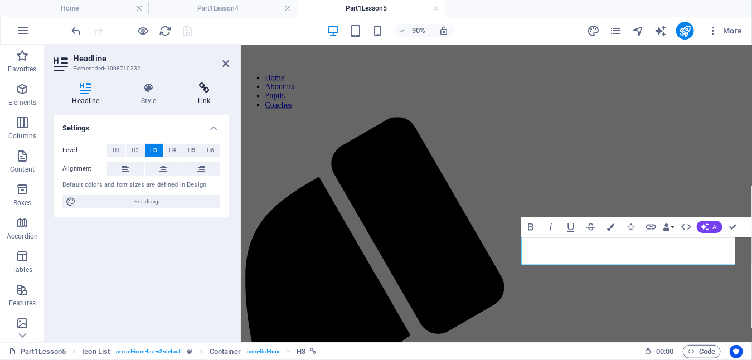
click at [204, 90] on icon at bounding box center [205, 88] width 50 height 11
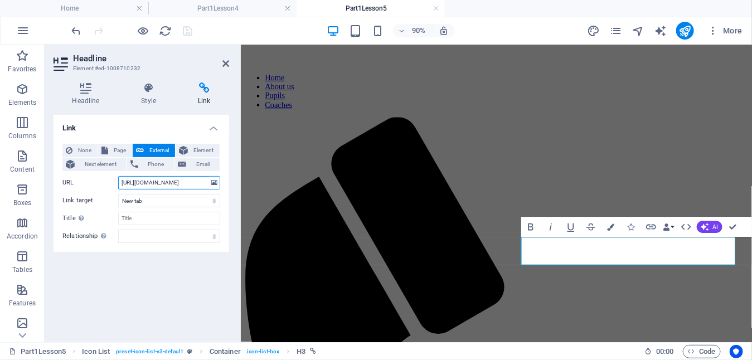
click at [127, 186] on input "https://drive.google.com/file/d/1TADqN9RF_LPrL6a5JKridetFH6I0T3a2/view?usp=driv…" at bounding box center [169, 182] width 102 height 13
drag, startPoint x: 120, startPoint y: 183, endPoint x: 221, endPoint y: 179, distance: 100.5
click at [221, 179] on div "None Page External Element Next element Phone Email Page Home About us Pupils C…" at bounding box center [142, 193] width 176 height 117
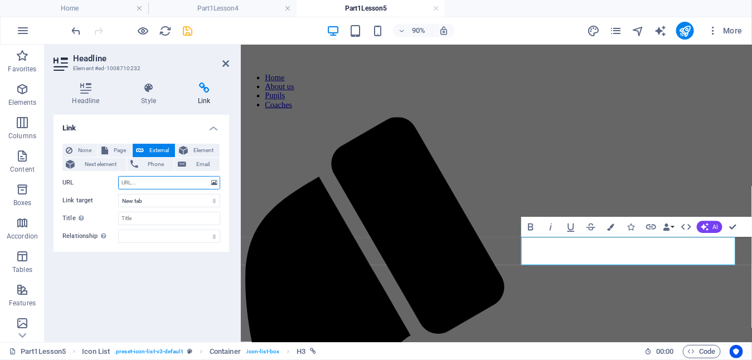
paste input "[URL][DOMAIN_NAME]"
click at [142, 181] on input "[URL][DOMAIN_NAME]" at bounding box center [169, 182] width 102 height 13
drag, startPoint x: 199, startPoint y: 182, endPoint x: 148, endPoint y: 182, distance: 50.7
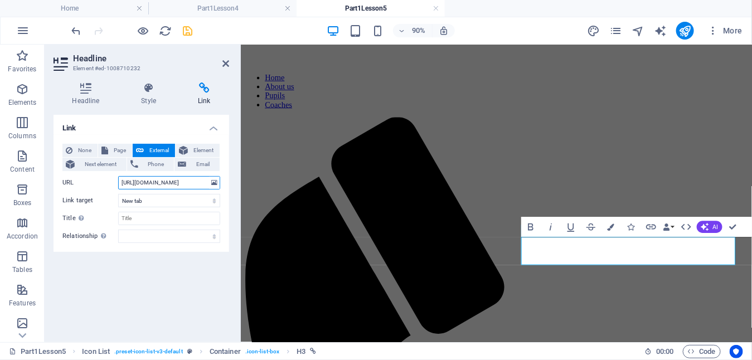
click at [148, 182] on input "https://lawnbowlscoaching.uk/pupils-resources/part1/lesson5/PupilLessonPlanWk1.…" at bounding box center [169, 182] width 102 height 13
type input "https://lawnbowlscoaching.uk/pupils-resources/part1/lesson5/{racticing_Bowls_at…"
click at [190, 33] on icon "save" at bounding box center [188, 31] width 13 height 13
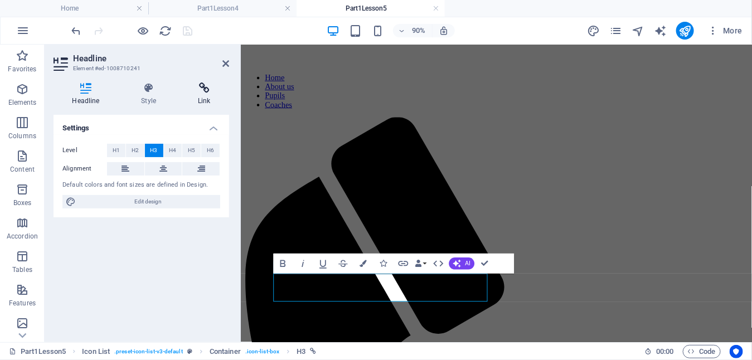
click at [206, 91] on icon at bounding box center [205, 88] width 50 height 11
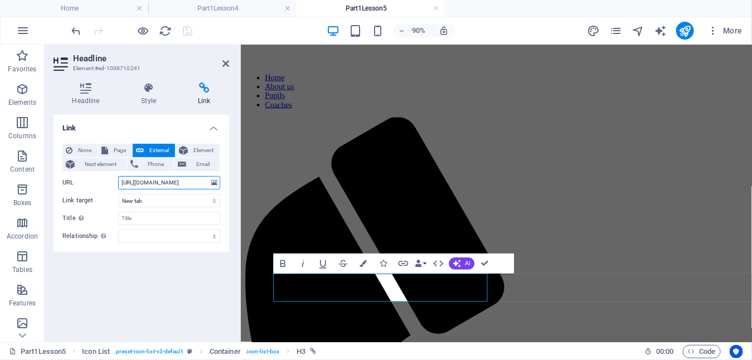
click at [142, 183] on input "https://drive.google.com/file/d/1gfVIOespHD3NcalJlfDR0is3PPCB0QhW/view?usp=driv…" at bounding box center [169, 182] width 102 height 13
drag, startPoint x: 122, startPoint y: 183, endPoint x: 222, endPoint y: 186, distance: 100.4
click at [222, 186] on div "None Page External Element Next element Phone Email Page Home About us Pupils C…" at bounding box center [142, 193] width 176 height 117
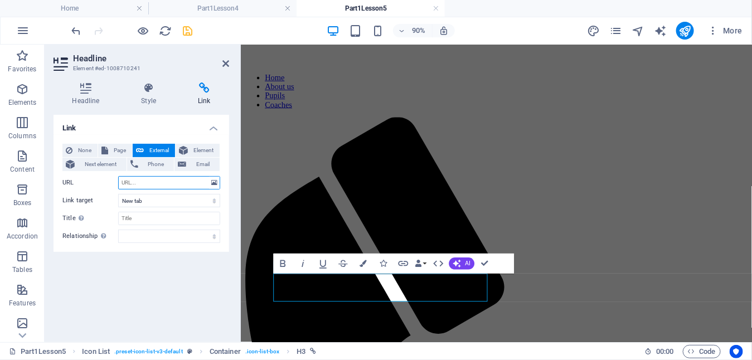
paste input "[URL][DOMAIN_NAME]"
click at [141, 183] on input "[URL][DOMAIN_NAME]" at bounding box center [169, 182] width 102 height 13
drag, startPoint x: 199, startPoint y: 181, endPoint x: 148, endPoint y: 183, distance: 51.4
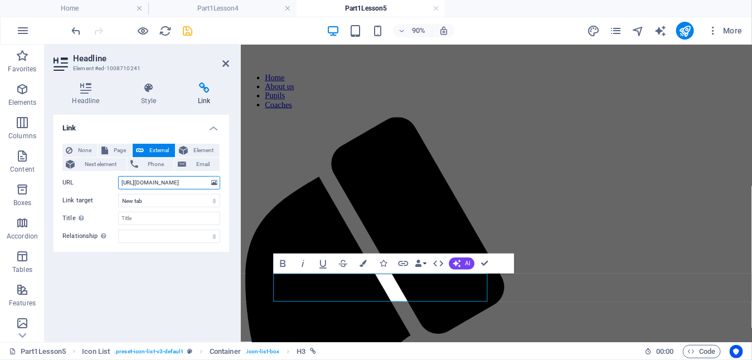
click at [148, 183] on input "https://lawnbowlscoaching.uk/pupils-resources/part1/lesson5/PupilLessonPlanWk1.…" at bounding box center [169, 182] width 102 height 13
type input "https://lawnbowlscoaching.uk/pupils-resources/part1/lesson5/Stamp_on_Bowls.pdf"
click at [186, 30] on icon "save" at bounding box center [188, 31] width 13 height 13
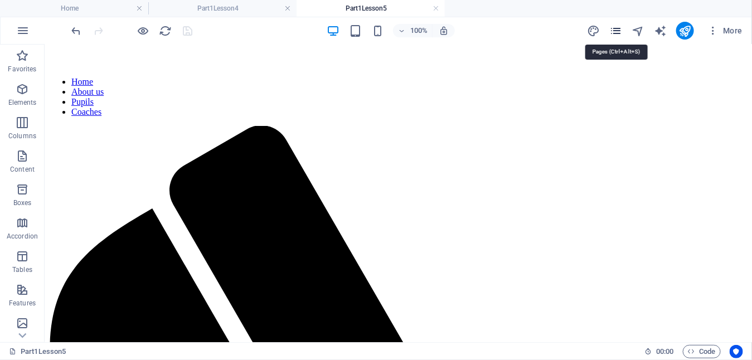
click at [616, 31] on icon "pages" at bounding box center [615, 31] width 13 height 13
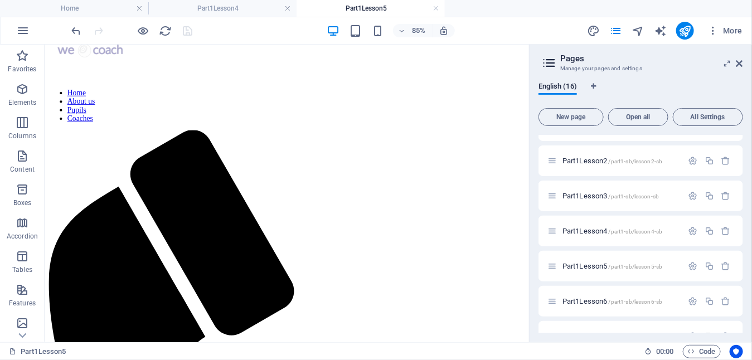
scroll to position [278, 0]
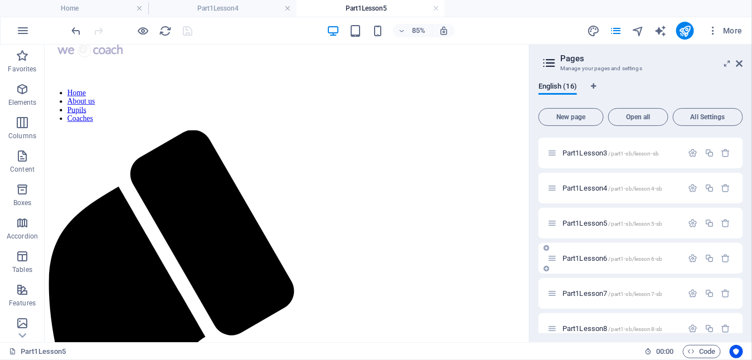
click at [596, 260] on span "Part1Lesson6 /part1-sb/lesson6-sb" at bounding box center [613, 258] width 100 height 8
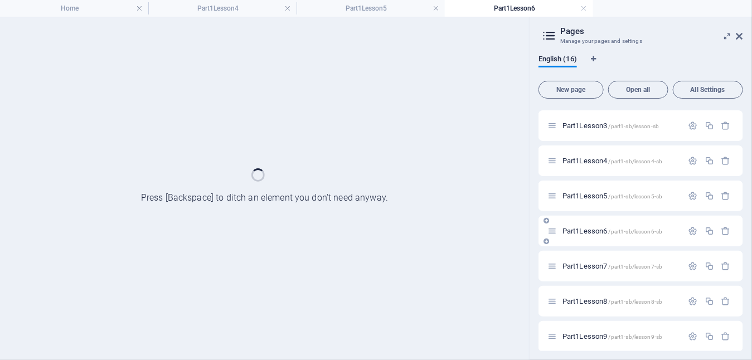
scroll to position [0, 0]
click at [596, 260] on div "Part1Lesson7 /part1-sb/lesson7-sb" at bounding box center [616, 266] width 136 height 13
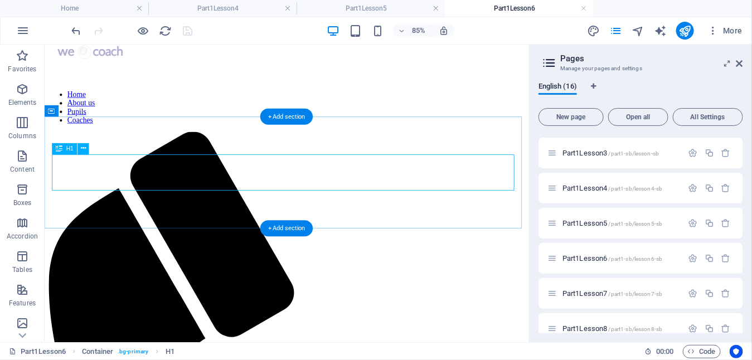
scroll to position [41, 0]
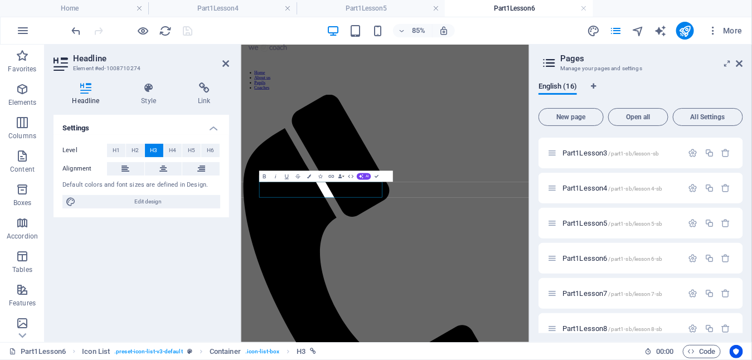
scroll to position [0, 0]
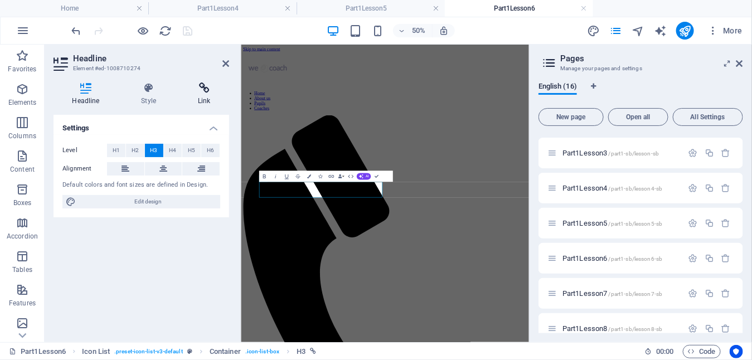
click at [204, 90] on icon at bounding box center [205, 88] width 50 height 11
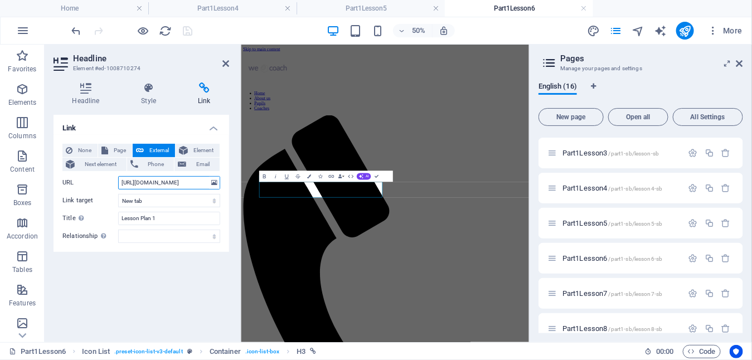
click at [138, 183] on input "https://drive.google.com/file/d/14sg_CNBt3S639jpy5llRXMNuIkW0QE--/view?usp=driv…" at bounding box center [169, 182] width 102 height 13
drag, startPoint x: 118, startPoint y: 183, endPoint x: 226, endPoint y: 179, distance: 107.7
click at [226, 179] on div "None Page External Element Next element Phone Email Page Home About us Pupils C…" at bounding box center [142, 193] width 176 height 117
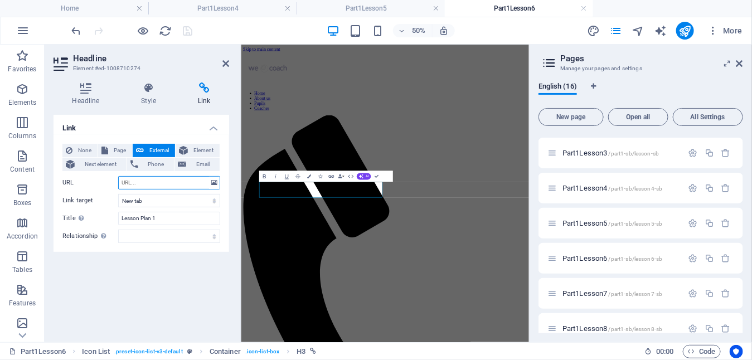
paste input "[URL][DOMAIN_NAME]"
click at [141, 181] on input "[URL][DOMAIN_NAME]" at bounding box center [169, 182] width 102 height 13
click at [200, 182] on input "https://lawnbowlscoaching.uk/pupils-resources/part1/lesson6/PupilLessonPlanWk1.…" at bounding box center [169, 182] width 102 height 13
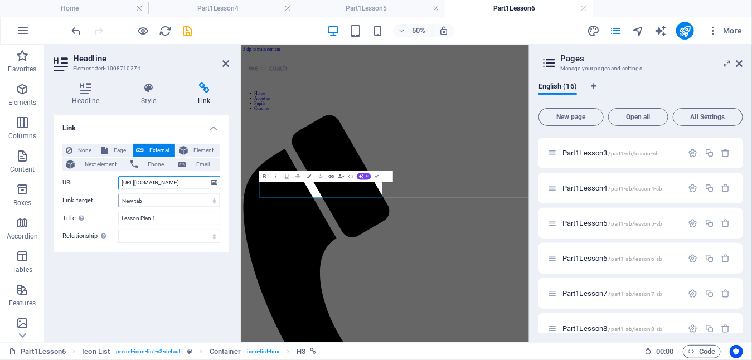
type input "https://lawnbowlscoaching.uk/pupils-resources/part1/lesson6/PupilLessonPlanWk6.…"
click at [169, 197] on select "New tab Same tab Overlay" at bounding box center [169, 200] width 102 height 13
click at [190, 28] on icon "save" at bounding box center [188, 31] width 13 height 13
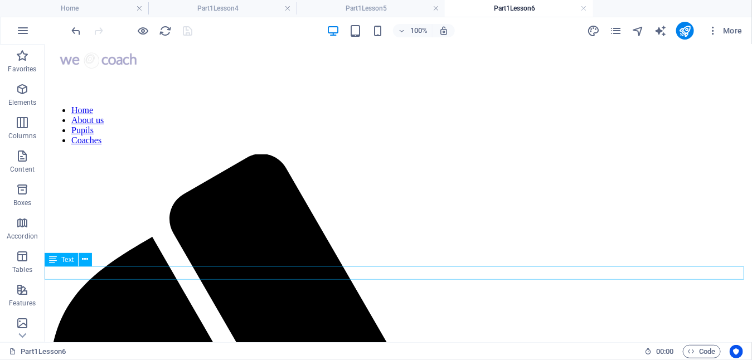
scroll to position [100, 0]
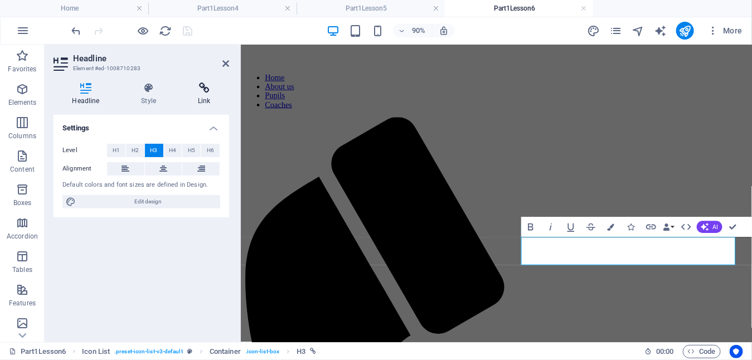
click at [204, 91] on icon at bounding box center [205, 88] width 50 height 11
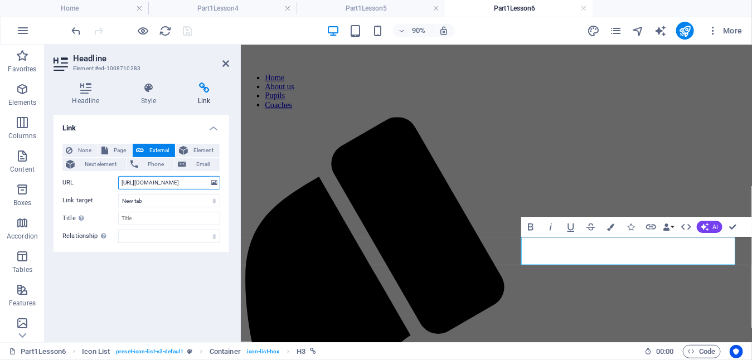
click at [153, 185] on input "https://drive.google.com/file/d/1b0vSEwnzVsn9gYvimw2177G6SXxrRfWf/view?usp=driv…" at bounding box center [169, 182] width 102 height 13
drag, startPoint x: 120, startPoint y: 183, endPoint x: 214, endPoint y: 181, distance: 94.3
click at [214, 181] on div "URL https://drive.google.com/file/d/1b0vSEwnzVsn9gYvimw2177G6SXxrRfWf/view?usp=…" at bounding box center [141, 182] width 158 height 13
paste input "[DOMAIN_NAME][URL]"
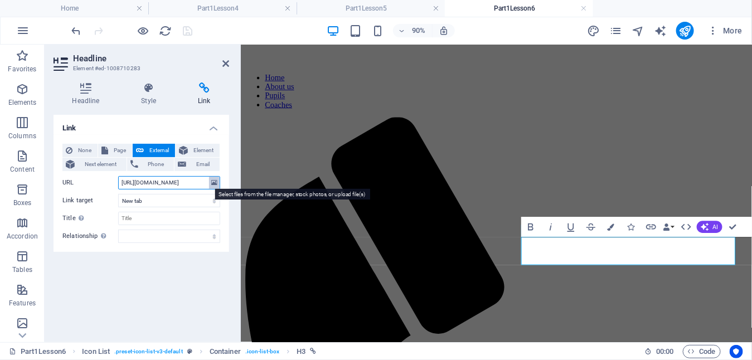
scroll to position [0, 134]
click at [141, 182] on input "[URL][DOMAIN_NAME]" at bounding box center [169, 182] width 102 height 13
drag, startPoint x: 199, startPoint y: 182, endPoint x: 147, endPoint y: 185, distance: 52.0
click at [147, 185] on input "https://lawnbowlscoaching.uk/pupils-resources/part1/lesson6/PupilLessonPlanWk1.…" at bounding box center [169, 182] width 102 height 13
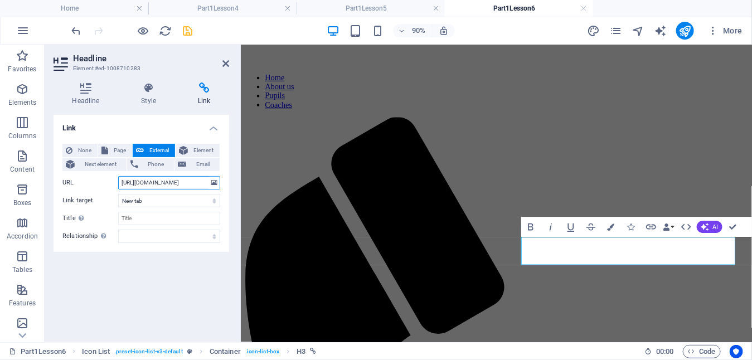
scroll to position [0, 136]
type input "https://lawnbowlscoaching.uk/pupils-resources/part1/lesson6/Common_Delivery_Fau…"
click at [182, 31] on icon "save" at bounding box center [188, 31] width 13 height 13
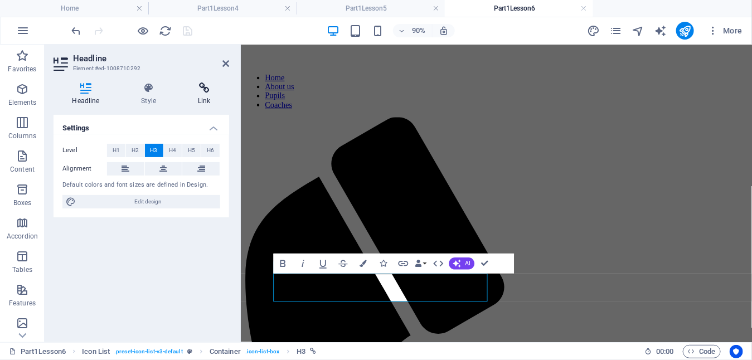
click at [201, 85] on icon at bounding box center [205, 88] width 50 height 11
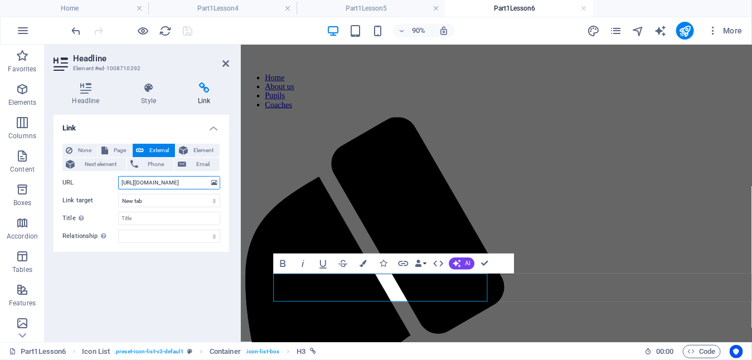
click at [143, 181] on input "https://drive.google.com/file/d/1TZYhIyzRMHqWudB82ogwxyabPVOfnmeZ/view?usp=driv…" at bounding box center [169, 182] width 102 height 13
drag, startPoint x: 118, startPoint y: 183, endPoint x: 211, endPoint y: 180, distance: 93.2
click at [211, 180] on div "URL https://drive.google.com/file/d/1TZYhIyzRMHqWudB82ogwxyabPVOfnmeZ/view?usp=…" at bounding box center [141, 182] width 158 height 13
paste input "[DOMAIN_NAME][URL]"
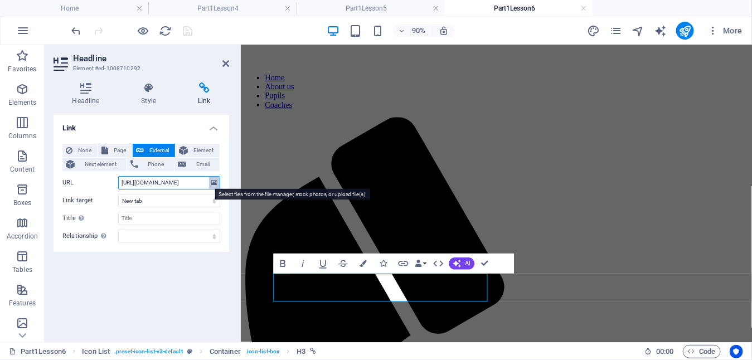
scroll to position [0, 134]
click at [141, 181] on input "[URL][DOMAIN_NAME]" at bounding box center [169, 182] width 102 height 13
drag, startPoint x: 199, startPoint y: 182, endPoint x: 147, endPoint y: 185, distance: 51.9
click at [147, 185] on input "https://lawnbowlscoaching.uk/pupils-resources/part1/lesson6/PupilLessonPlanWk1.…" at bounding box center [169, 182] width 102 height 13
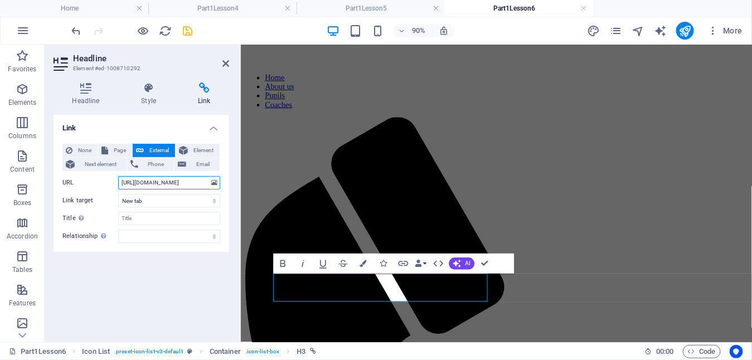
scroll to position [0, 134]
type input "https://lawnbowlscoaching.uk/pupils-resources/part1/lesson6/Guide_to_Weight_Con…"
click at [188, 28] on icon "save" at bounding box center [188, 31] width 13 height 13
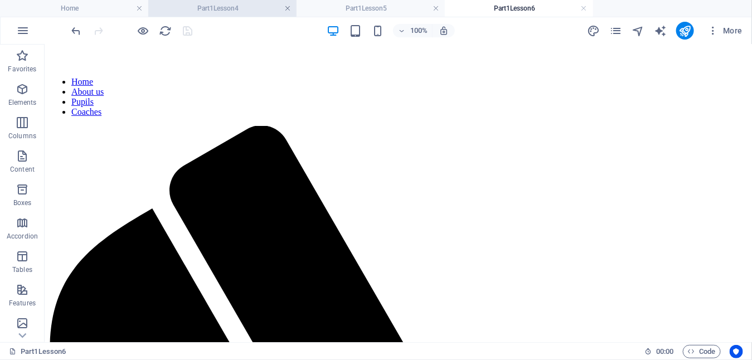
click at [287, 10] on link at bounding box center [287, 8] width 7 height 11
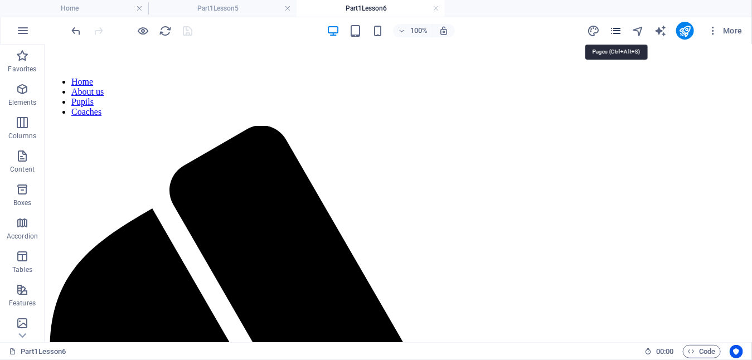
click at [613, 29] on icon "pages" at bounding box center [615, 31] width 13 height 13
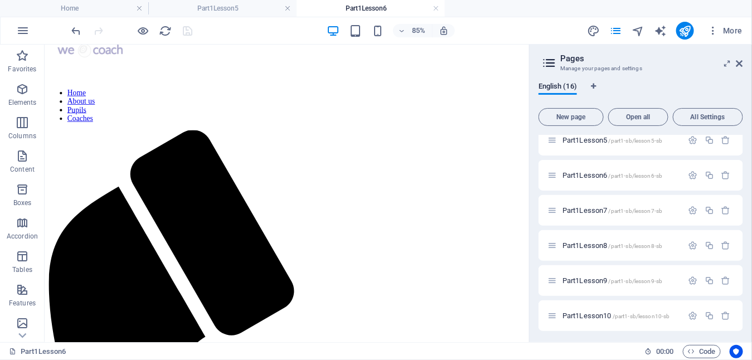
scroll to position [363, 0]
click at [597, 209] on span "Part1Lesson7 /part1-sb/lesson7-sb" at bounding box center [613, 209] width 100 height 8
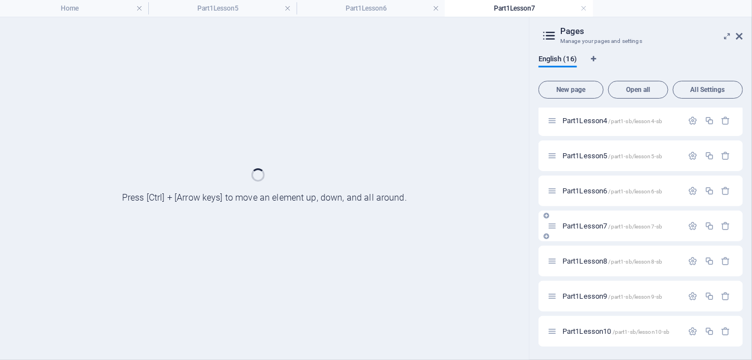
scroll to position [317, 0]
click at [597, 209] on div "Home / About us /about-us Pupils /pupils-sb Coaches /coaches-sb Part1 /pupils-s…" at bounding box center [641, 69] width 205 height 558
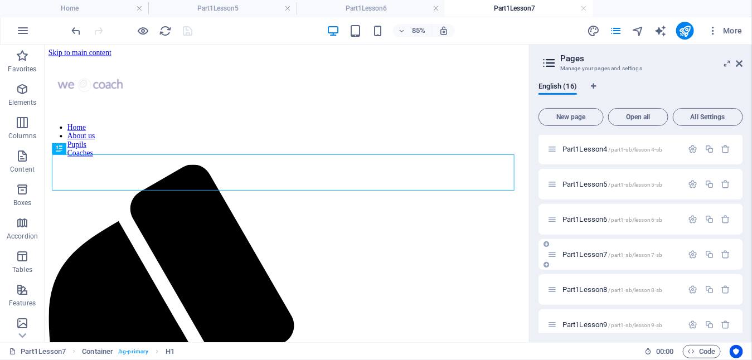
scroll to position [0, 0]
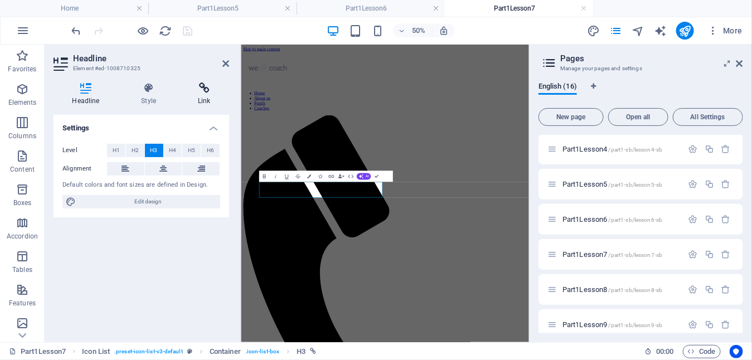
click at [204, 88] on icon at bounding box center [205, 88] width 50 height 11
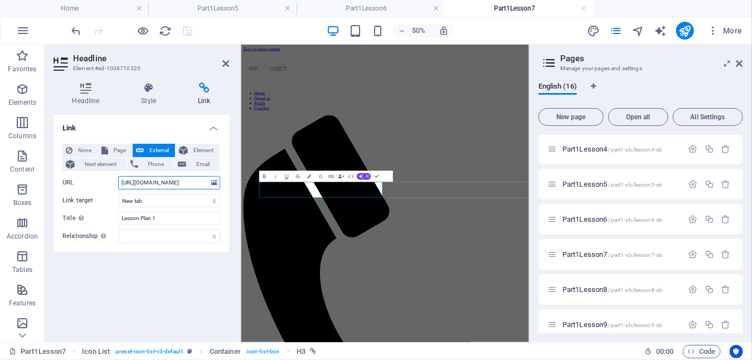
click at [137, 181] on input "https://drive.google.com/file/d/1JZGFjsUA8_6FP08ecyAxR-FRUvF4nDhM/view?usp=driv…" at bounding box center [169, 182] width 102 height 13
drag, startPoint x: 120, startPoint y: 183, endPoint x: 219, endPoint y: 183, distance: 99.3
click at [219, 183] on div "URL https://drive.google.com/file/d/1JZGFjsUA8_6FP08ecyAxR-FRUvF4nDhM/view?usp=…" at bounding box center [141, 182] width 158 height 13
paste input "[DOMAIN_NAME][URL]"
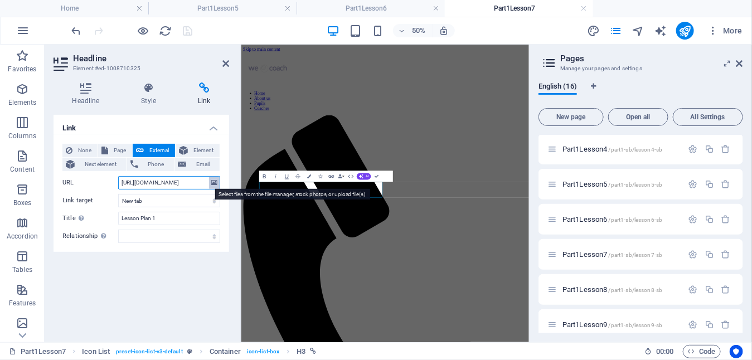
scroll to position [0, 134]
click at [142, 183] on input "[URL][DOMAIN_NAME]" at bounding box center [169, 182] width 102 height 13
click at [199, 182] on input "https://lawnbowlscoaching.uk/pupils-resources/part1/lesson7/PupilLessonPlanWk1.…" at bounding box center [169, 182] width 102 height 13
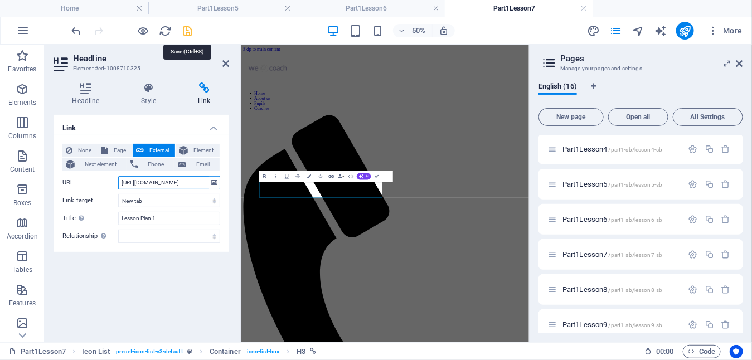
type input "https://lawnbowlscoaching.uk/pupils-resources/part1/lesson7/PupilLessonPlanWk7.…"
click at [187, 32] on icon "save" at bounding box center [188, 31] width 13 height 13
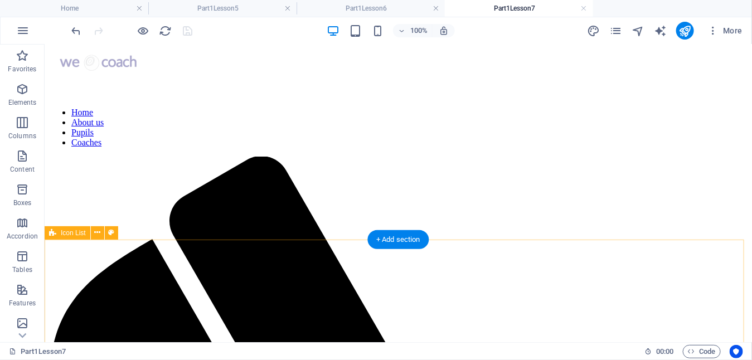
scroll to position [100, 0]
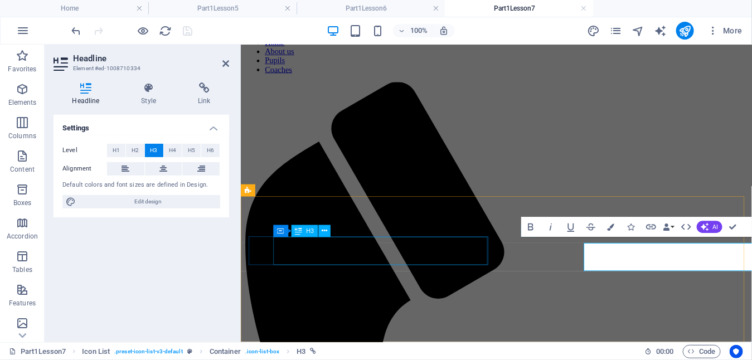
scroll to position [60, 0]
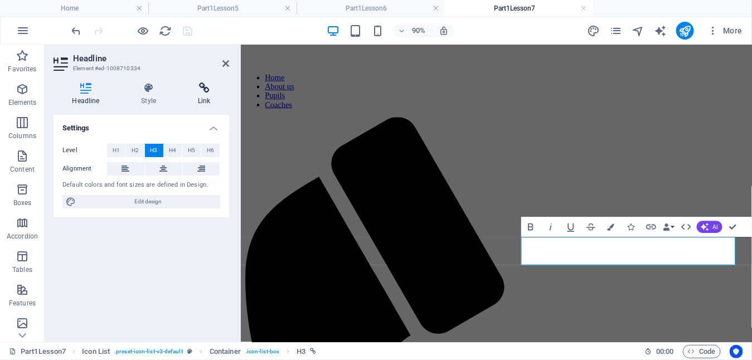
click at [204, 88] on icon at bounding box center [205, 88] width 50 height 11
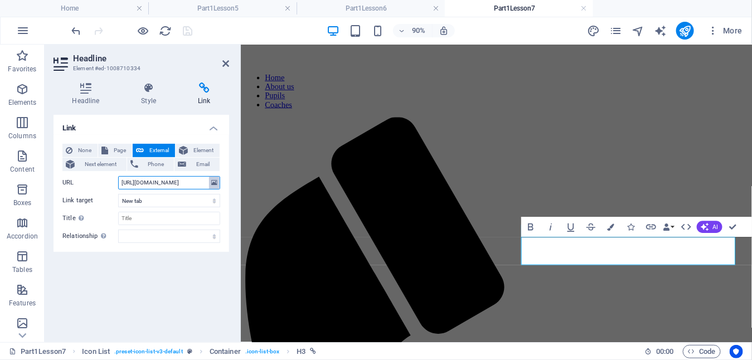
scroll to position [0, 151]
drag, startPoint x: 120, startPoint y: 181, endPoint x: 220, endPoint y: 183, distance: 99.8
click at [220, 183] on input "https://drive.google.com/file/d/1PYtYxFDwM6E4-0fGmcSwcQce8_u77yUP/view?usp=driv…" at bounding box center [169, 182] width 102 height 13
paste input "[URL][DOMAIN_NAME]"
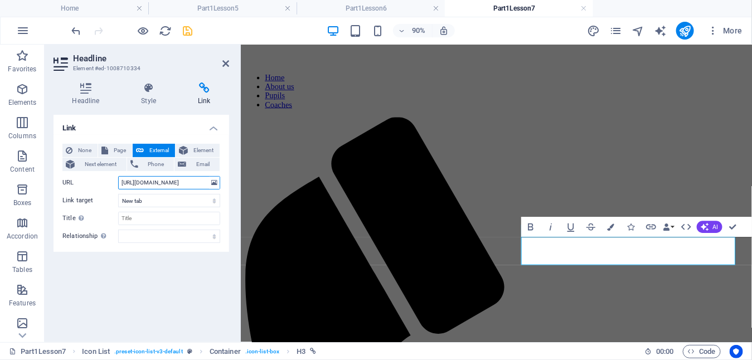
scroll to position [0, 134]
click at [142, 182] on input "[URL][DOMAIN_NAME]" at bounding box center [169, 182] width 102 height 13
drag, startPoint x: 199, startPoint y: 181, endPoint x: 146, endPoint y: 186, distance: 53.8
click at [146, 186] on input "https://lawnbowlscoaching.uk/pupils-resources/part1/lesson7/PupilLessonPlanWk1.…" at bounding box center [169, 182] width 102 height 13
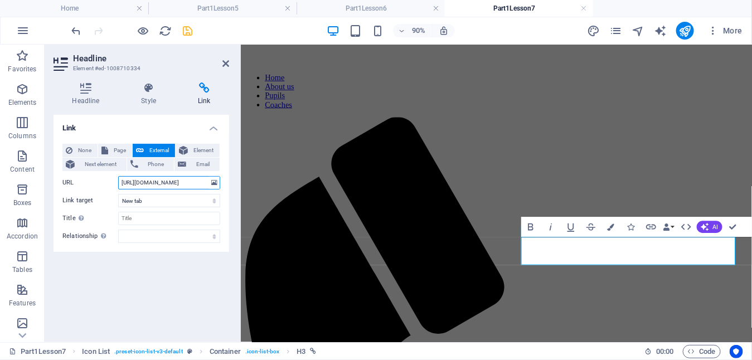
click at [176, 181] on input "https://lawnbowlscoaching.uk/pupils-resources/part1/lesson7/PupilLessonPlanWk1.…" at bounding box center [169, 182] width 102 height 13
drag, startPoint x: 199, startPoint y: 182, endPoint x: 149, endPoint y: 185, distance: 50.3
click at [149, 185] on input "https://lawnbowlscoaching.uk/pupils-resources/part1/lesson7/PupilLessonPlanWk1.…" at bounding box center [169, 182] width 102 height 13
click at [187, 182] on input "https://lawnbowlscoaching.uk/pupils-resources/part1/lesson7/How.pdf" at bounding box center [169, 182] width 102 height 13
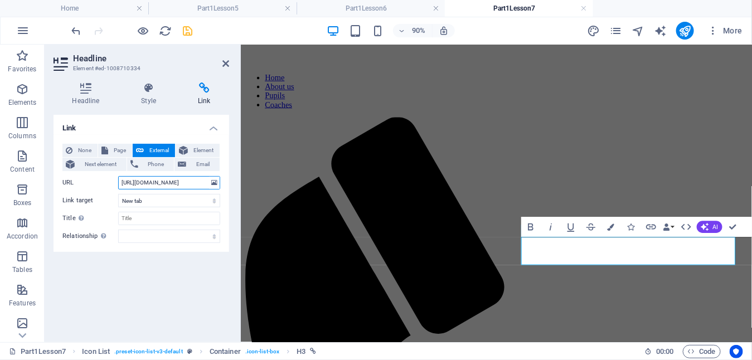
scroll to position [0, 125]
type input "https://lawnbowlscoaching.uk/pupils-resources/part1/lesson7/How_to_Bowl_Basics.…"
click at [181, 204] on select "New tab Same tab Overlay" at bounding box center [169, 200] width 102 height 13
click at [188, 25] on icon "save" at bounding box center [188, 31] width 13 height 13
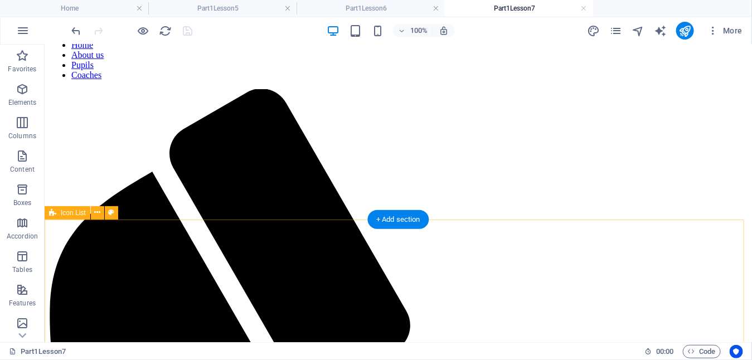
scroll to position [100, 0]
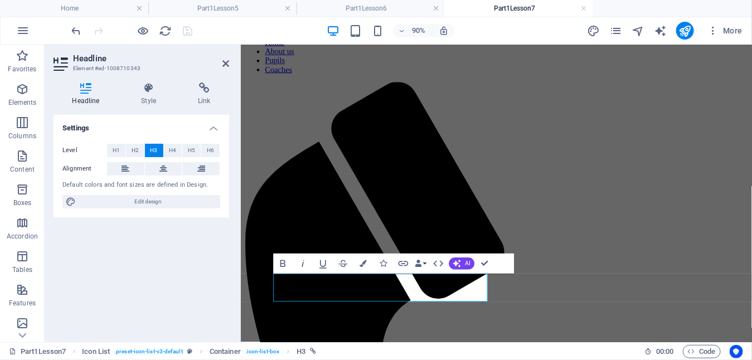
scroll to position [60, 0]
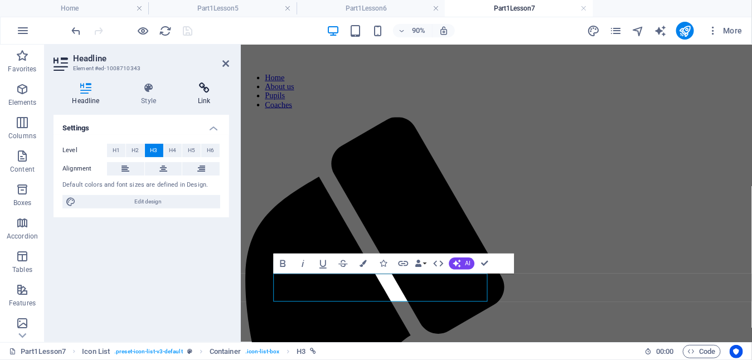
click at [205, 87] on icon at bounding box center [205, 88] width 50 height 11
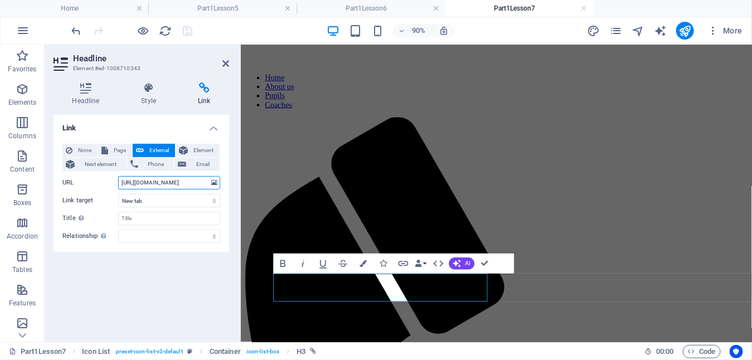
click at [134, 187] on input "https://drive.google.com/file/d/1aBhDLcHdQY-Stb12OSb-IhxxlwZEMSHf/view?usp=driv…" at bounding box center [169, 182] width 102 height 13
drag, startPoint x: 119, startPoint y: 183, endPoint x: 225, endPoint y: 180, distance: 106.5
click at [225, 180] on div "None Page External Element Next element Phone Email Page Home About us Pupils C…" at bounding box center [142, 193] width 176 height 117
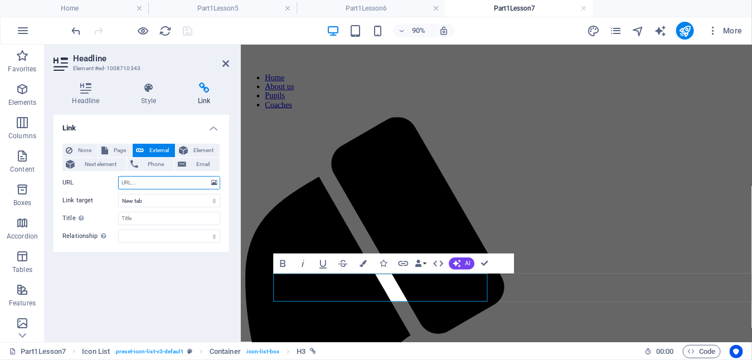
paste input "[URL][DOMAIN_NAME]"
click at [141, 183] on input "[URL][DOMAIN_NAME]" at bounding box center [169, 182] width 102 height 13
click at [198, 183] on input "https://lawnbowlscoaching.uk/pupils-resources/part1/lesson7/PupilLessonPlanWk1.…" at bounding box center [169, 182] width 102 height 13
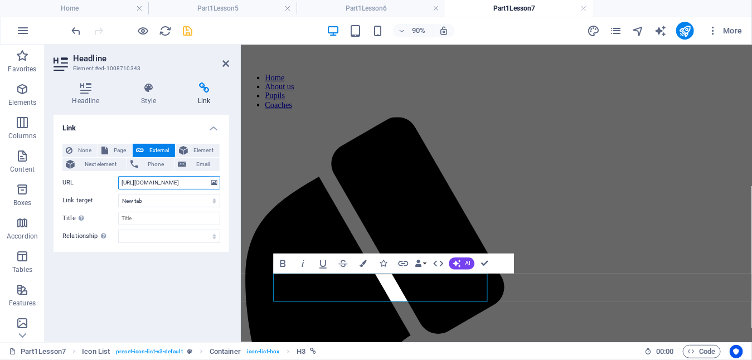
drag, startPoint x: 199, startPoint y: 182, endPoint x: 149, endPoint y: 183, distance: 50.2
click at [149, 183] on input "https://lawnbowlscoaching.uk/pupils-resources/part1/lesson7/PupilLessonPlanWk1.…" at bounding box center [169, 182] width 102 height 13
type input "https://lawnbowlscoaching.uk/pupils-resources/part1/lesson7/Buying_Bowls.pdf"
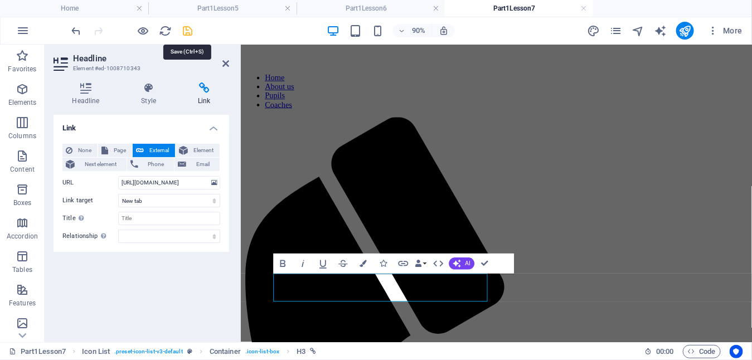
click at [188, 32] on icon "save" at bounding box center [188, 31] width 13 height 13
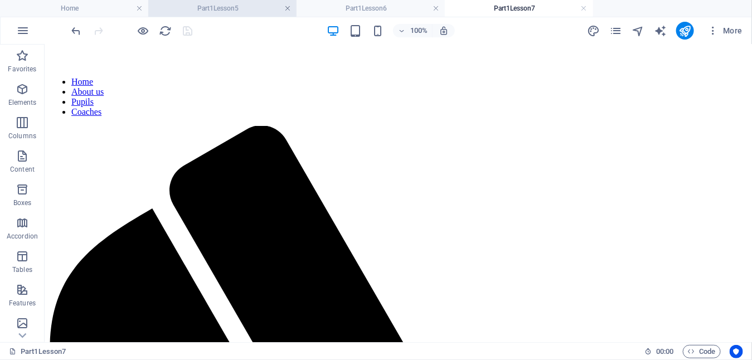
click at [291, 9] on link at bounding box center [287, 8] width 7 height 11
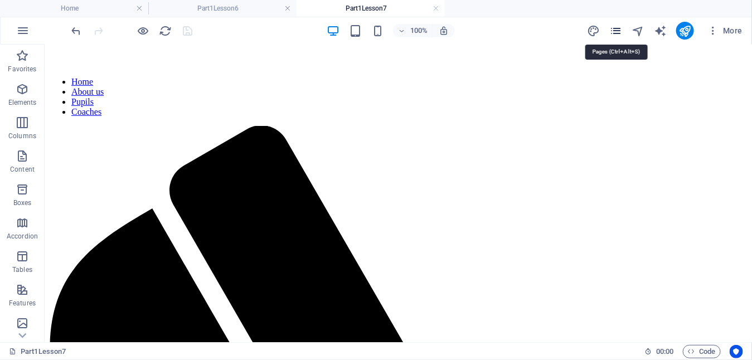
click at [615, 33] on icon "pages" at bounding box center [615, 31] width 13 height 13
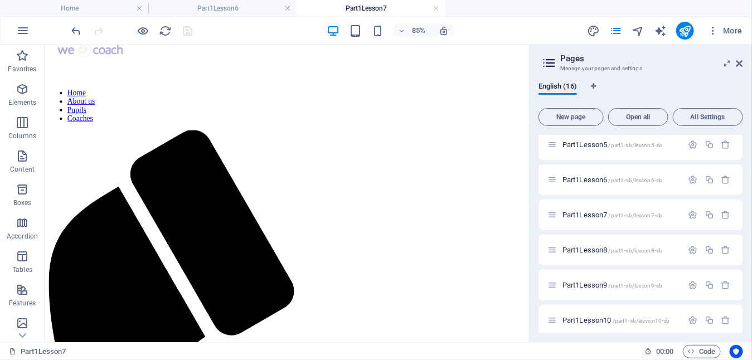
scroll to position [363, 0]
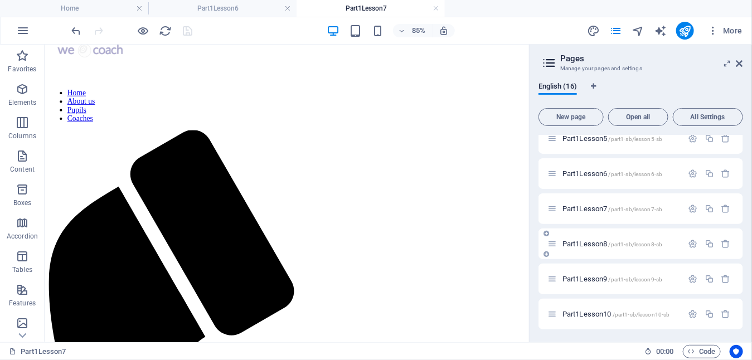
click at [586, 242] on span "Part1Lesson8 /part1-sb/lesson8-sb" at bounding box center [613, 244] width 100 height 8
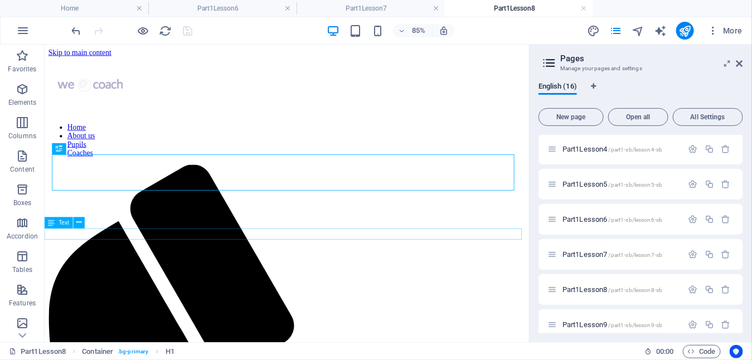
scroll to position [0, 0]
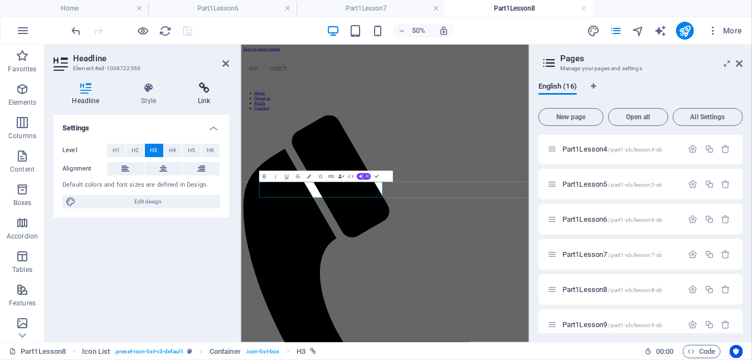
click at [203, 86] on icon at bounding box center [205, 88] width 50 height 11
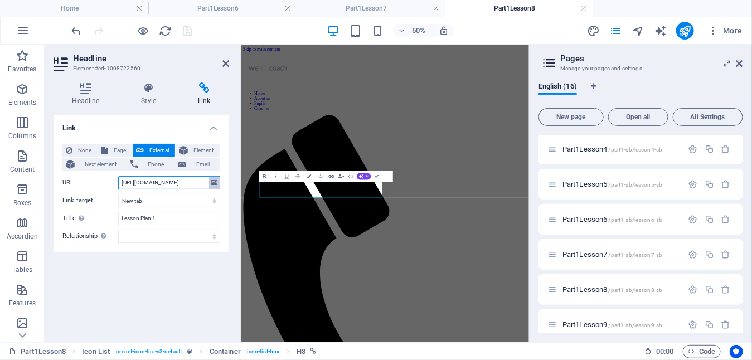
scroll to position [0, 147]
drag, startPoint x: 120, startPoint y: 183, endPoint x: 219, endPoint y: 187, distance: 98.8
click at [219, 187] on div "URL https://drive.google.com/file/d/1bSlLK3NHzIWkI6M7npO4wDbG8iNQif9e/view?usp=…" at bounding box center [141, 182] width 158 height 13
paste input "[URL][DOMAIN_NAME]"
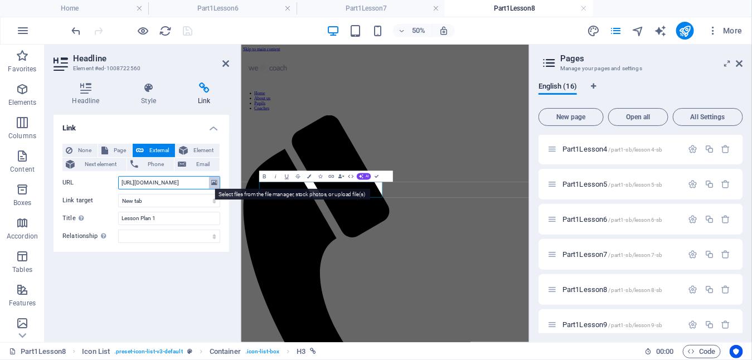
scroll to position [0, 134]
click at [142, 186] on input "[URL][DOMAIN_NAME]" at bounding box center [169, 182] width 102 height 13
click at [200, 182] on input "https://lawnbowlscoaching.uk/pupils-resources/part1/lesson8/PupilLessonPlanWk1.…" at bounding box center [169, 182] width 102 height 13
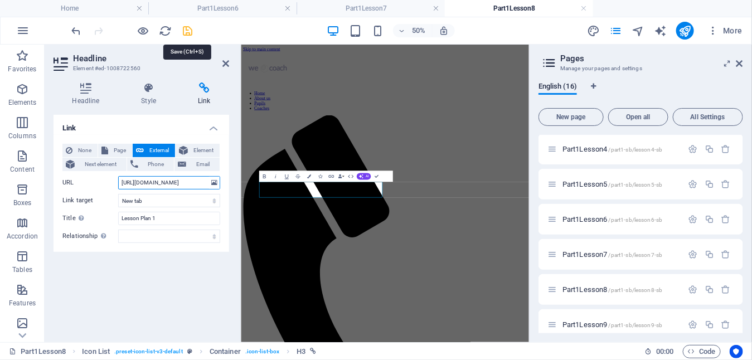
type input "https://lawnbowlscoaching.uk/pupils-resources/part1/lesson8/PupilLessonPlanWk8.…"
click at [187, 28] on icon "save" at bounding box center [188, 31] width 13 height 13
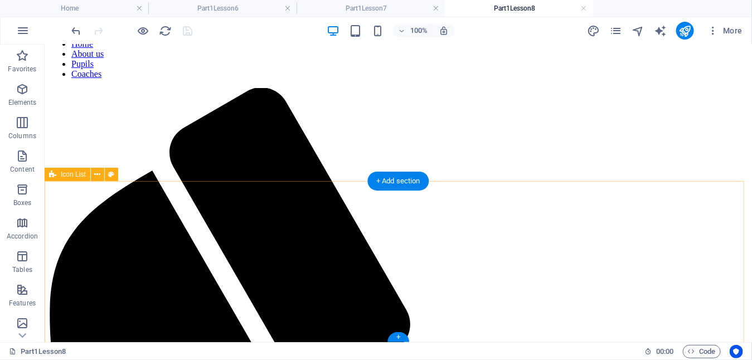
scroll to position [100, 0]
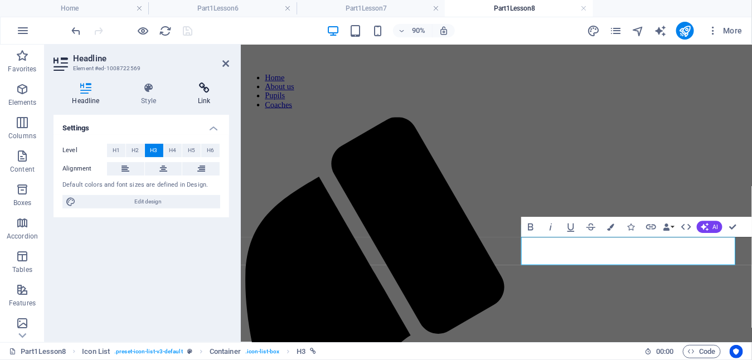
click at [202, 89] on icon at bounding box center [205, 88] width 50 height 11
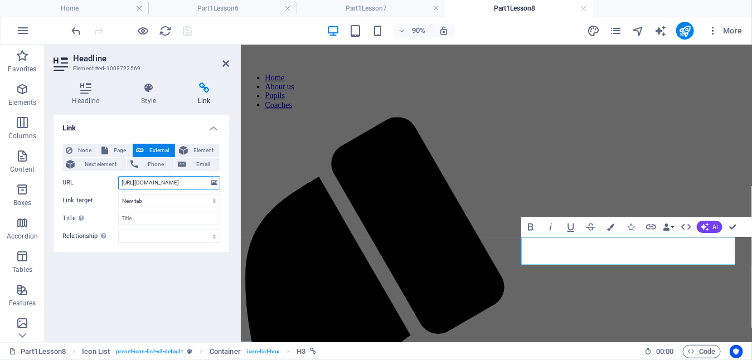
click at [137, 180] on input "https://drive.google.com/file/d/1WF_hepKljgxdcMWc3mdFPUe9r8n9HBre/view?usp=driv…" at bounding box center [169, 182] width 102 height 13
drag, startPoint x: 119, startPoint y: 183, endPoint x: 224, endPoint y: 180, distance: 104.3
click at [224, 180] on div "None Page External Element Next element Phone Email Page Home About us Pupils C…" at bounding box center [142, 193] width 176 height 117
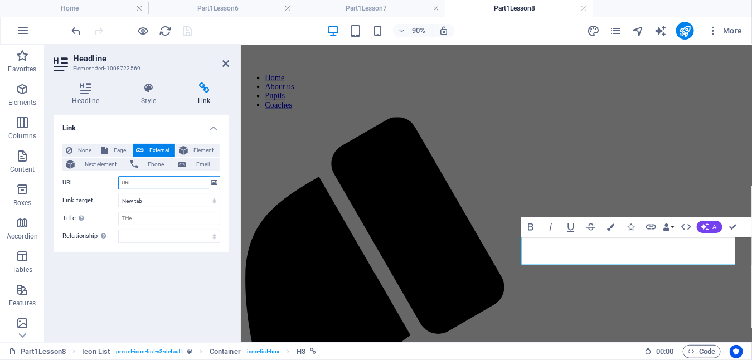
paste input "[URL][DOMAIN_NAME]"
click at [141, 181] on input "[URL][DOMAIN_NAME]" at bounding box center [169, 182] width 102 height 13
drag, startPoint x: 199, startPoint y: 185, endPoint x: 148, endPoint y: 185, distance: 50.7
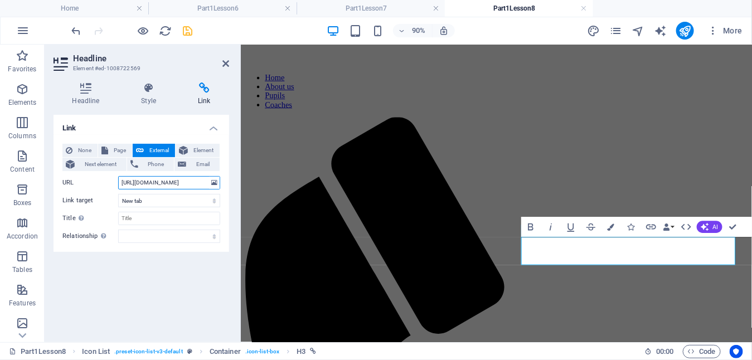
click at [148, 185] on input "https://lawnbowlscoaching.uk/pupils-resources/part1/lesson8/PupilLessonPlanWk1.…" at bounding box center [169, 182] width 102 height 13
drag, startPoint x: 184, startPoint y: 185, endPoint x: 178, endPoint y: 196, distance: 13.0
click at [184, 185] on input "https://lawnbowlscoaching.uk/pupils-resources/part1/lesson8/PupilLessonPlanWk1.…" at bounding box center [169, 182] width 102 height 13
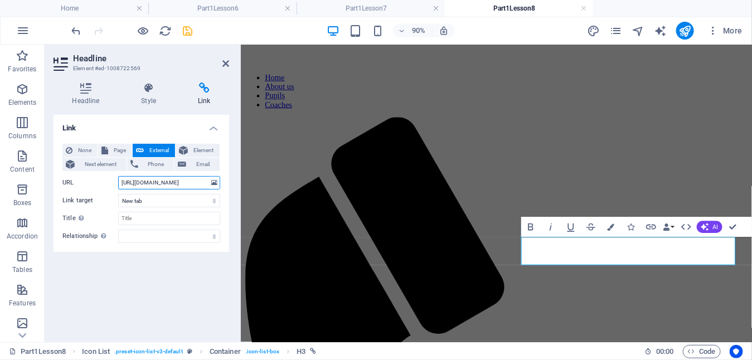
drag, startPoint x: 197, startPoint y: 182, endPoint x: 146, endPoint y: 183, distance: 51.3
click at [146, 183] on input "https://lawnbowlscoaching.uk/pupils-resources/part1/lesson8/PupilLessonPlanWk1.…" at bounding box center [169, 182] width 102 height 13
type input "https://lawnbowlscoaching.uk/pupils-resources/part1/lesson8/Rules_and_Etiquette…"
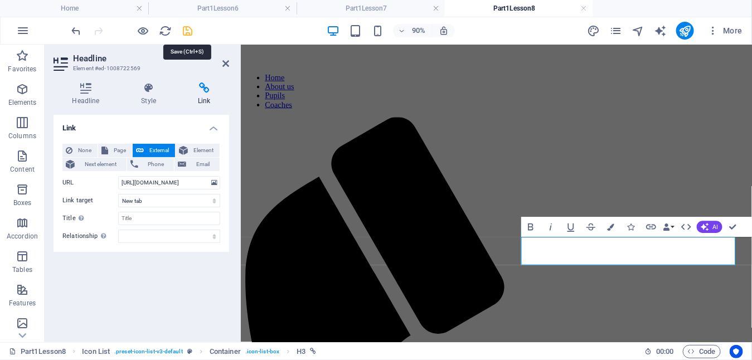
click at [189, 29] on icon "save" at bounding box center [188, 31] width 13 height 13
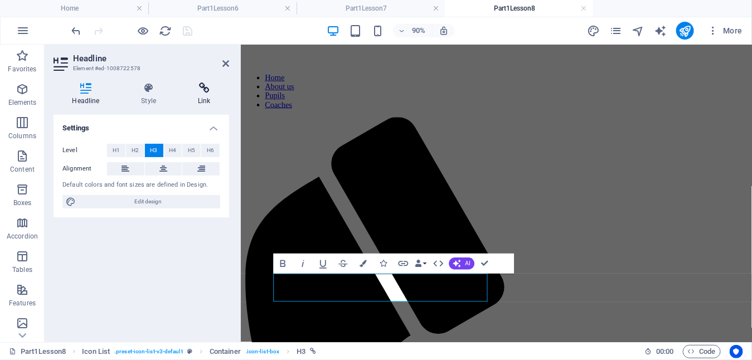
click at [199, 89] on icon at bounding box center [205, 88] width 50 height 11
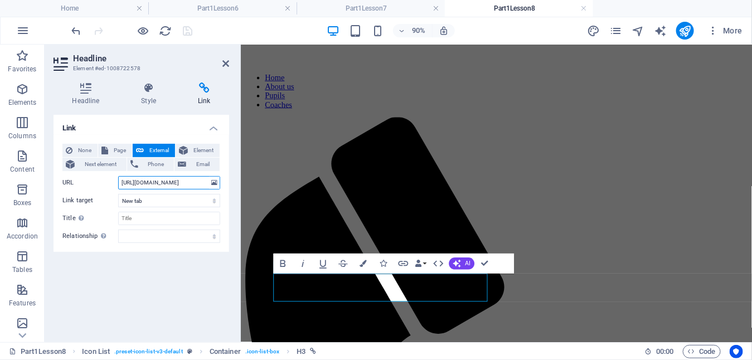
scroll to position [0, 149]
drag, startPoint x: 119, startPoint y: 182, endPoint x: 227, endPoint y: 179, distance: 108.2
click at [227, 179] on div "None Page External Element Next element Phone Email Page Home About us Pupils C…" at bounding box center [142, 193] width 176 height 117
paste input "[URL][DOMAIN_NAME]"
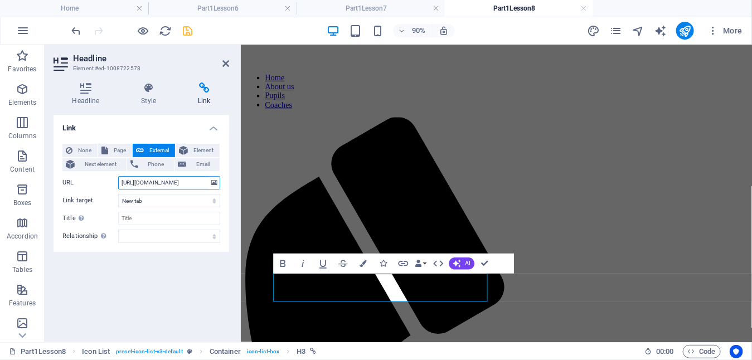
scroll to position [0, 134]
click at [142, 181] on input "[URL][DOMAIN_NAME]" at bounding box center [169, 182] width 102 height 13
drag, startPoint x: 199, startPoint y: 182, endPoint x: 149, endPoint y: 185, distance: 49.7
click at [149, 185] on input "https://lawnbowlscoaching.uk/pupils-resources/part1/lesson8/PupilLessonPlanWk1.…" at bounding box center [169, 182] width 102 height 13
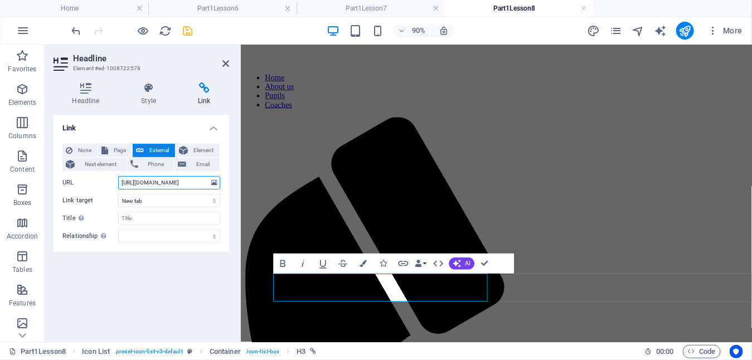
scroll to position [0, 117]
type input "https://lawnbowlscoaching.uk/pupils-resources/part1/lesson8/Measuring_Bowls.pdf"
click at [184, 35] on icon "save" at bounding box center [188, 31] width 13 height 13
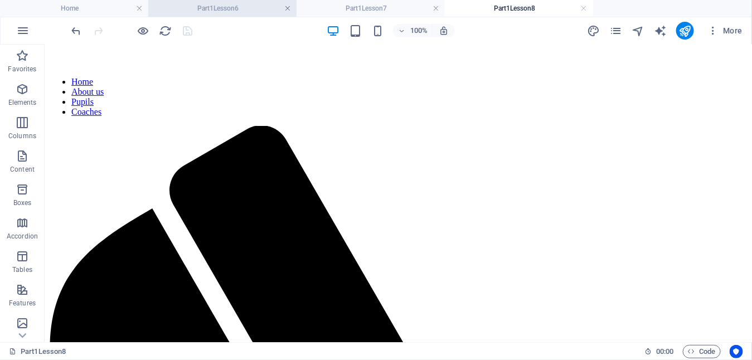
click at [291, 9] on link at bounding box center [287, 8] width 7 height 11
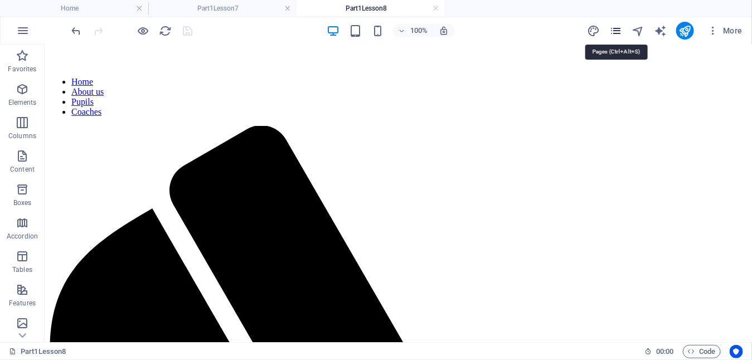
click at [619, 32] on icon "pages" at bounding box center [615, 31] width 13 height 13
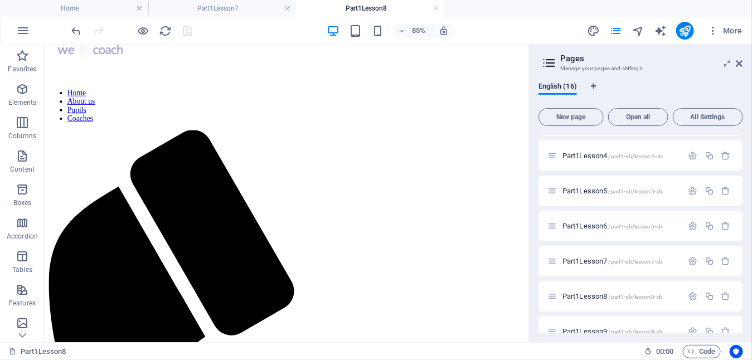
scroll to position [335, 0]
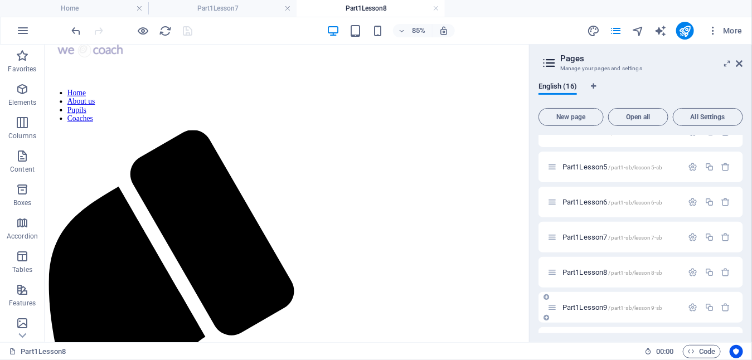
click at [598, 309] on span "Part1Lesson9 /part1-sb/lesson9-sb" at bounding box center [613, 307] width 100 height 8
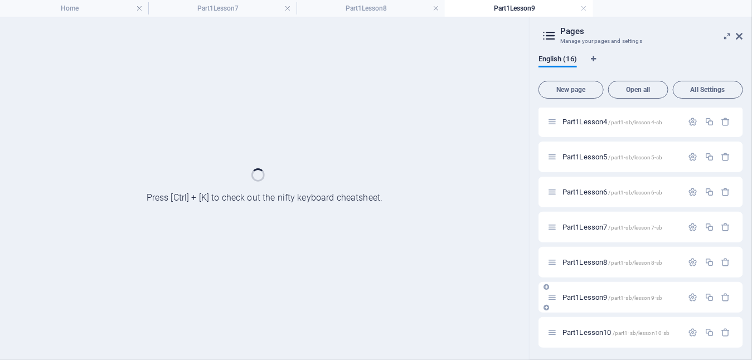
click at [598, 309] on div "Part1Lesson9 /part1-sb/lesson9-sb" at bounding box center [641, 297] width 205 height 31
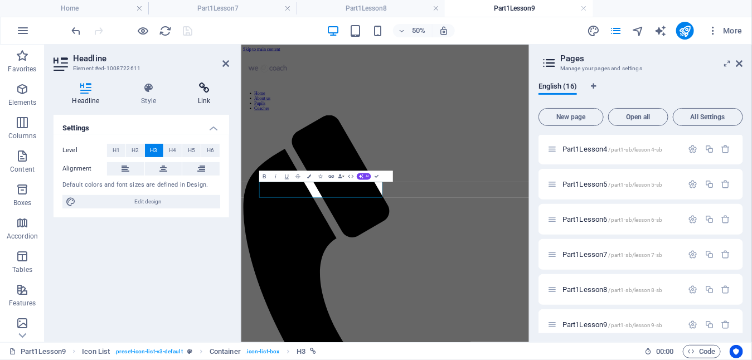
click at [204, 85] on icon at bounding box center [205, 88] width 50 height 11
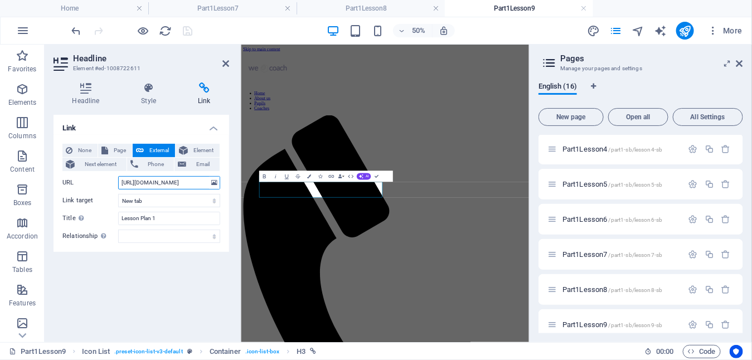
click at [159, 181] on input "https://drive.google.com/file/d/1quATaCKW-HjBf57lysORDlgPO1yLIIqS/view?usp=driv…" at bounding box center [169, 182] width 102 height 13
drag, startPoint x: 120, startPoint y: 183, endPoint x: 218, endPoint y: 179, distance: 97.7
click at [218, 179] on div "URL https://drive.google.com/file/d/1quATaCKW-HjBf57lysORDlgPO1yLIIqS/view?usp=…" at bounding box center [141, 182] width 158 height 13
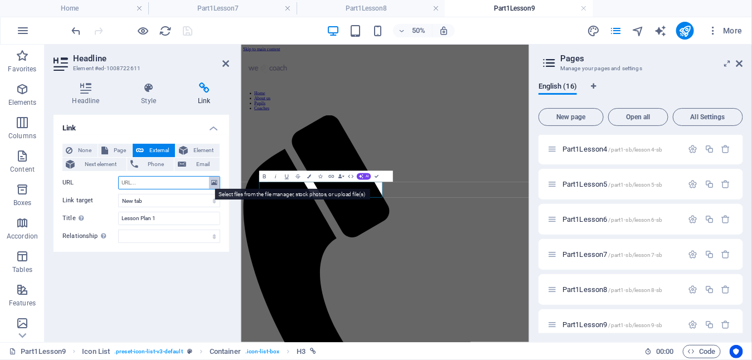
paste input "[URL][DOMAIN_NAME]"
click at [142, 183] on input "[URL][DOMAIN_NAME]" at bounding box center [169, 182] width 102 height 13
click at [199, 185] on input "https://lawnbowlscoaching.uk/pupils-resources/part1/lesson9/PupilLessonPlanWk1.…" at bounding box center [169, 182] width 102 height 13
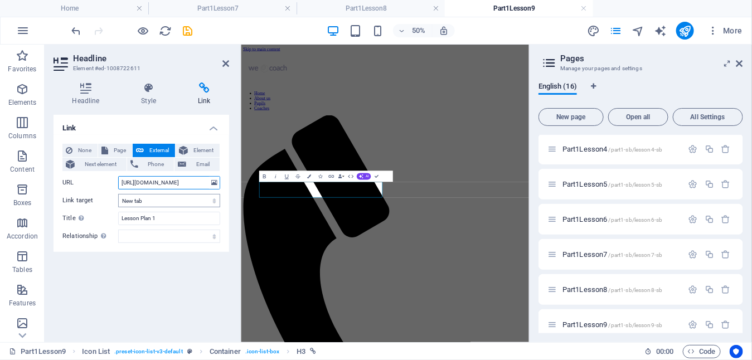
type input "https://lawnbowlscoaching.uk/pupils-resources/part1/lesson9/PupilLessonPlanWk9.…"
click at [190, 201] on select "New tab Same tab Overlay" at bounding box center [169, 200] width 102 height 13
click at [189, 26] on icon "save" at bounding box center [188, 31] width 13 height 13
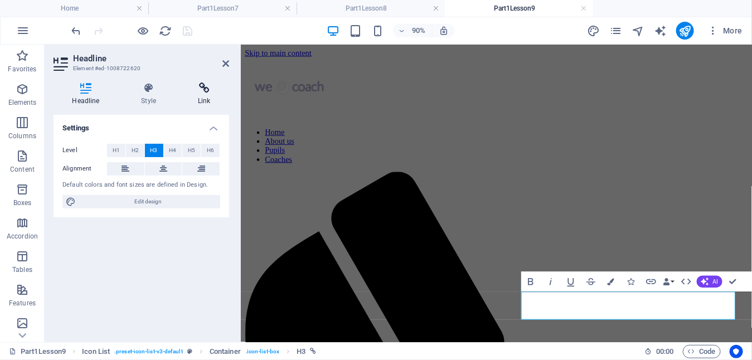
click at [202, 90] on icon at bounding box center [205, 88] width 50 height 11
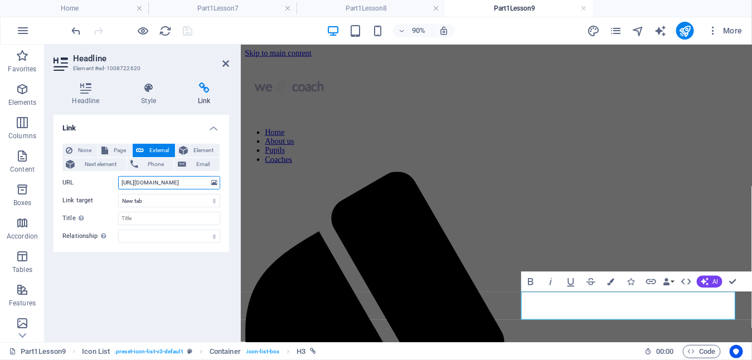
scroll to position [0, 146]
drag, startPoint x: 119, startPoint y: 183, endPoint x: 232, endPoint y: 185, distance: 112.7
click at [232, 185] on div "Headline Style Link Settings Level H1 H2 H3 H4 H5 H6 Alignment Default colors a…" at bounding box center [141, 208] width 193 height 269
paste input "[URL][DOMAIN_NAME]"
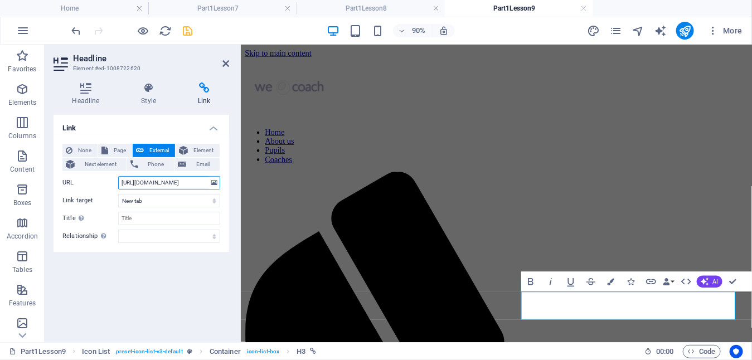
scroll to position [0, 134]
click at [141, 182] on input "[URL][DOMAIN_NAME]" at bounding box center [169, 182] width 102 height 13
drag, startPoint x: 199, startPoint y: 182, endPoint x: 147, endPoint y: 183, distance: 51.9
click at [147, 183] on input "https://lawnbowlscoaching.uk/pupils-resources/part1/lesson9/PupilLessonPlanWk1.…" at bounding box center [169, 182] width 102 height 13
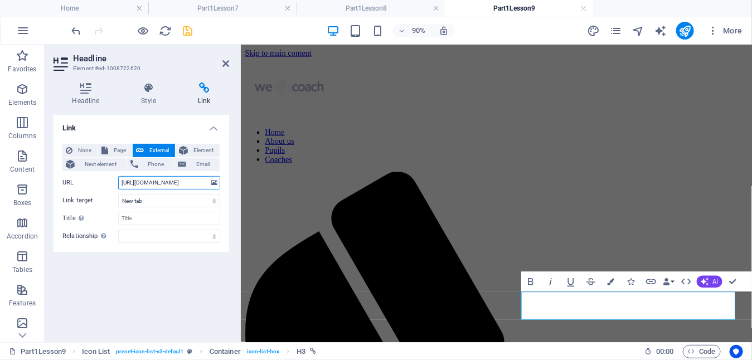
scroll to position [0, 128]
type input "https://lawnbowlscoaching.uk/pupils-resources/part1/lesson9/Scorecards_and_Rule…"
click at [164, 198] on select "New tab Same tab Overlay" at bounding box center [169, 200] width 102 height 13
click at [183, 28] on icon "save" at bounding box center [188, 31] width 13 height 13
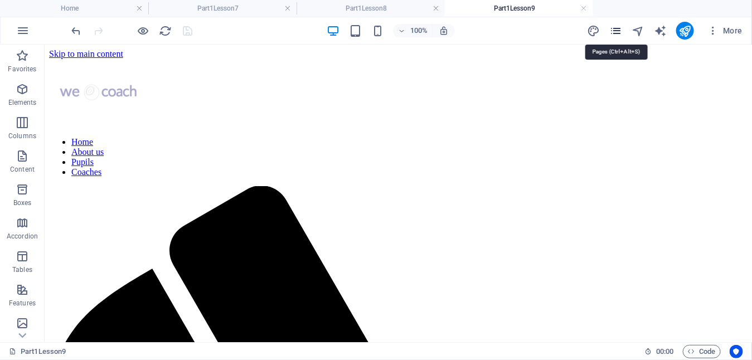
click at [615, 32] on icon "pages" at bounding box center [615, 31] width 13 height 13
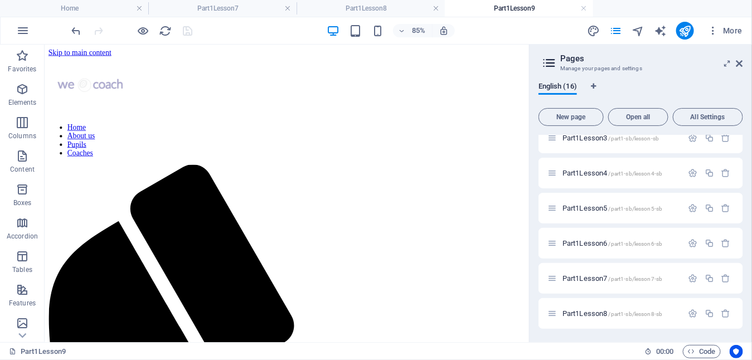
scroll to position [363, 0]
click at [596, 311] on span "Part1Lesson10 /part1-sb/lesson10-sb" at bounding box center [617, 314] width 108 height 8
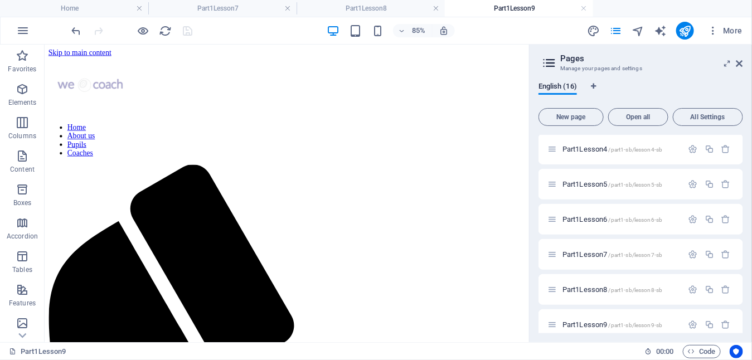
click at [596, 311] on div "Part1Lesson9 /part1-sb/lesson9-sb" at bounding box center [641, 324] width 205 height 31
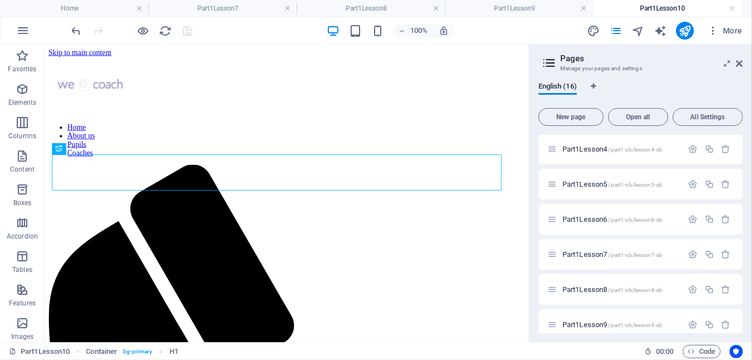
scroll to position [0, 0]
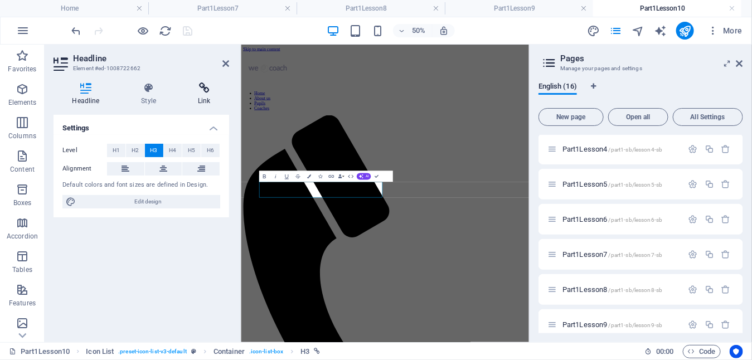
click at [203, 88] on icon at bounding box center [205, 88] width 50 height 11
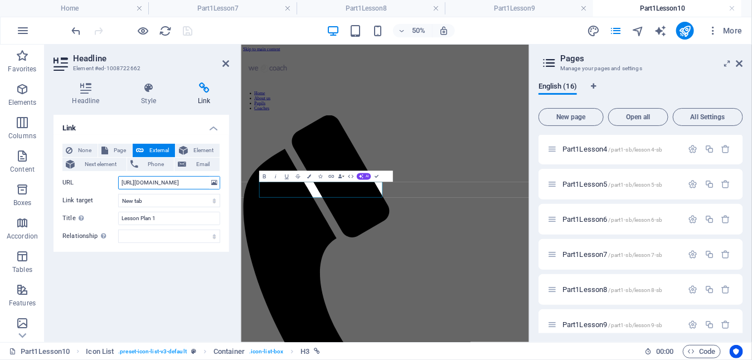
click at [142, 185] on input "https://drive.google.com/file/d/1UYQbCKJq0EzBHLgmDhQXf6c3fQslsQDt/view?usp=driv…" at bounding box center [169, 182] width 102 height 13
drag, startPoint x: 120, startPoint y: 183, endPoint x: 221, endPoint y: 180, distance: 101.0
click at [221, 180] on div "None Page External Element Next element Phone Email Page Home About us Pupils C…" at bounding box center [142, 193] width 176 height 117
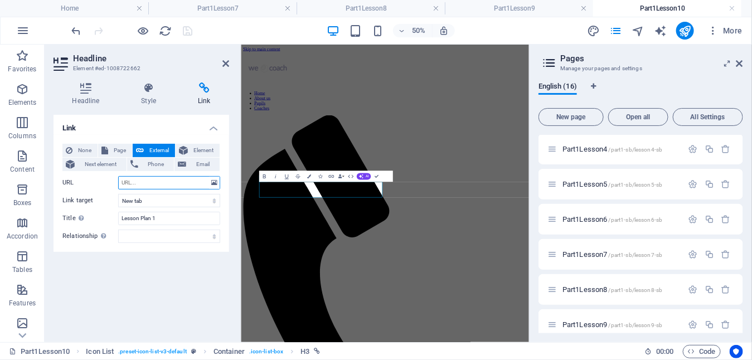
paste input "[URL][DOMAIN_NAME]"
click at [141, 181] on input "[URL][DOMAIN_NAME]" at bounding box center [169, 182] width 102 height 13
click at [199, 183] on input "https://lawnbowlscoaching.uk/pupils-resources/part1/lesson10/PupilLessonPlanWk1…" at bounding box center [169, 182] width 102 height 13
type input "https://lawnbowlscoaching.uk/pupils-resources/part1/lesson10/PupilLessonPlanWk1…"
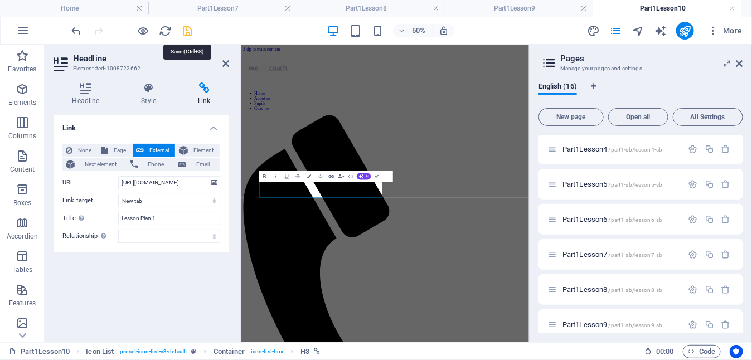
scroll to position [0, 0]
click at [185, 26] on icon "save" at bounding box center [188, 31] width 13 height 13
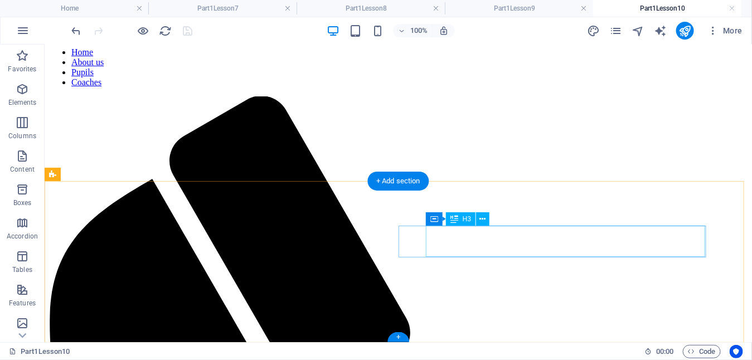
scroll to position [100, 0]
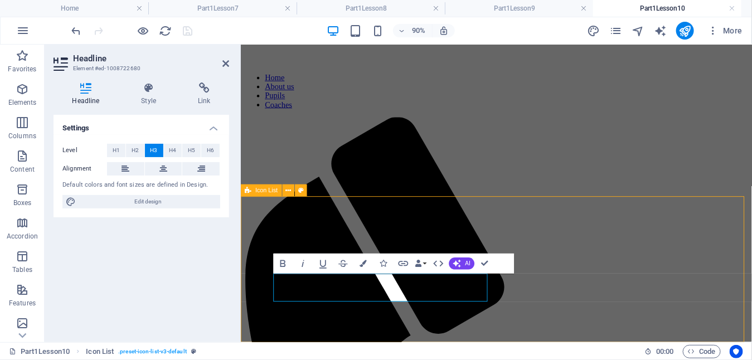
scroll to position [67, 0]
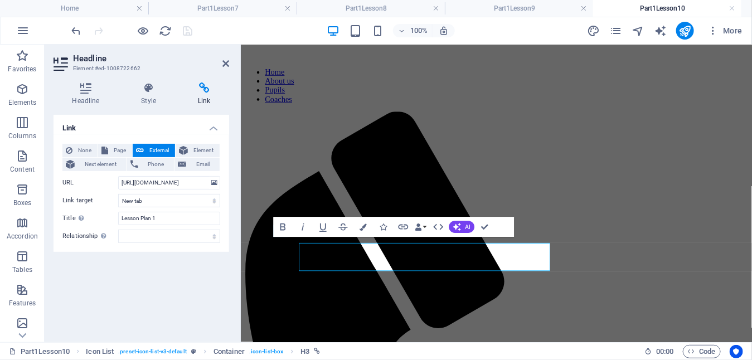
scroll to position [60, 0]
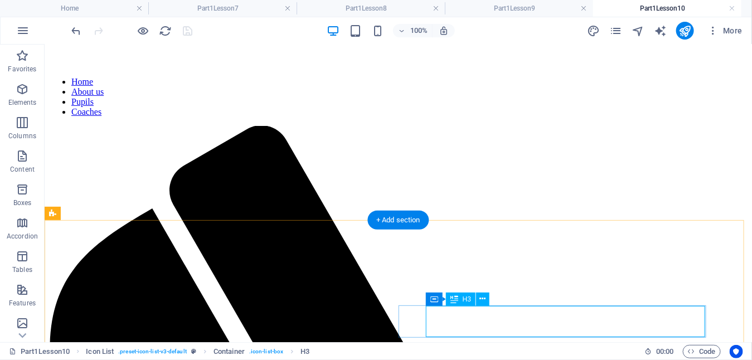
select select
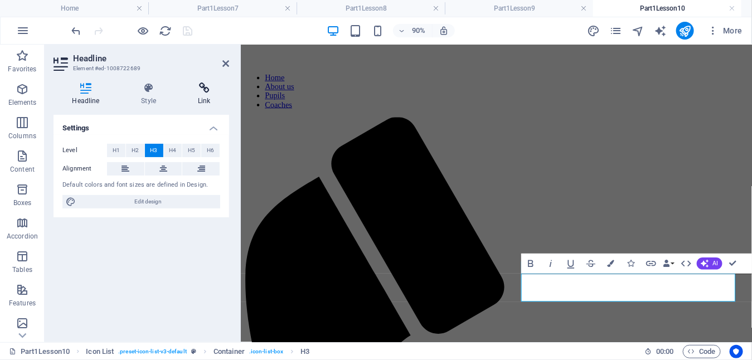
click at [202, 91] on icon at bounding box center [205, 88] width 50 height 11
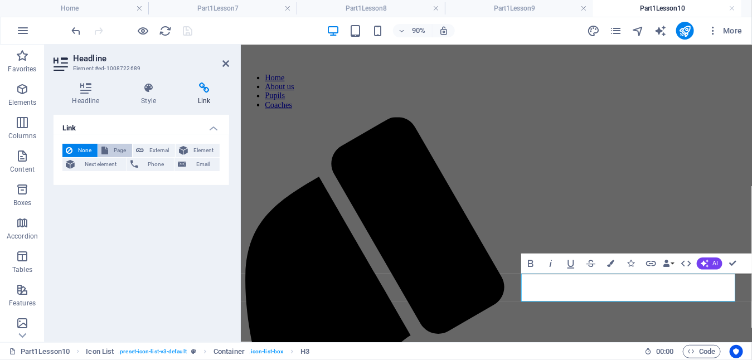
click at [113, 148] on span "Page" at bounding box center [120, 150] width 17 height 13
select select
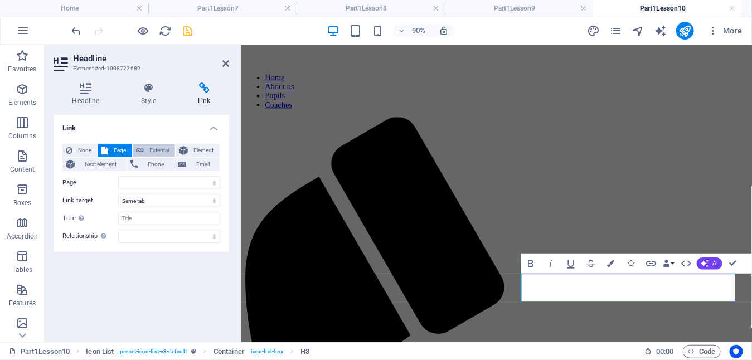
click at [153, 147] on span "External" at bounding box center [159, 150] width 25 height 13
select select "blank"
click at [118, 151] on span "Page" at bounding box center [120, 150] width 17 height 13
select select
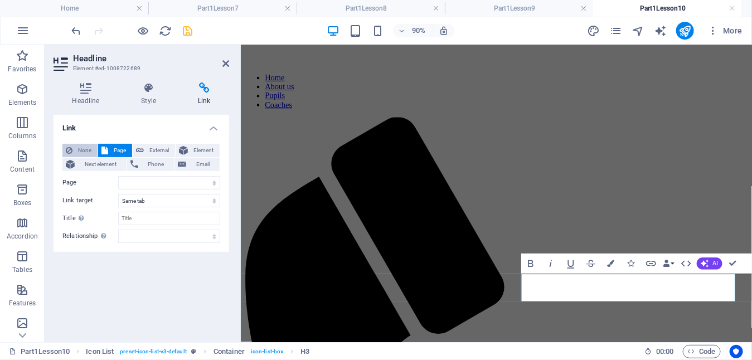
click at [88, 148] on span "None" at bounding box center [85, 150] width 18 height 13
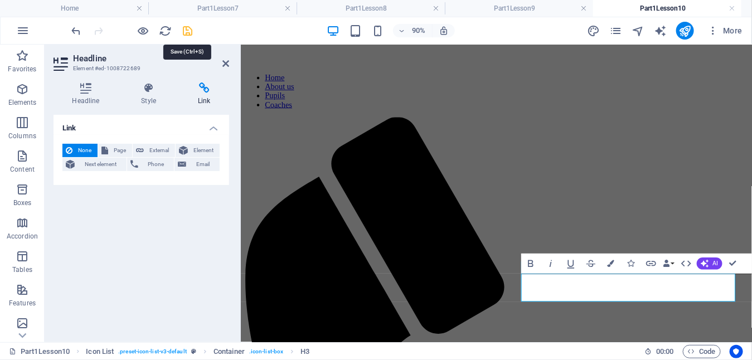
click at [188, 28] on icon "save" at bounding box center [188, 31] width 13 height 13
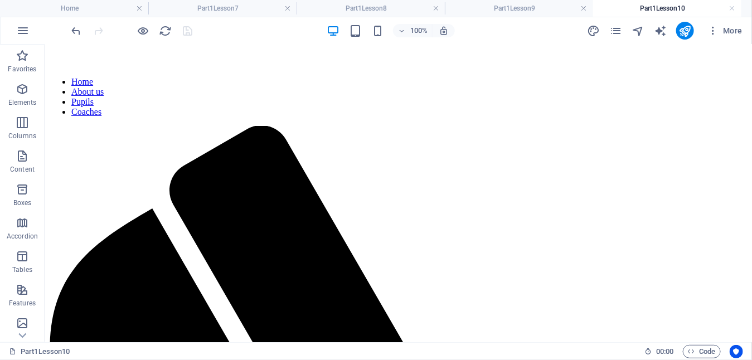
drag, startPoint x: 734, startPoint y: 9, endPoint x: 707, endPoint y: 12, distance: 27.5
click at [734, 9] on link at bounding box center [732, 8] width 7 height 11
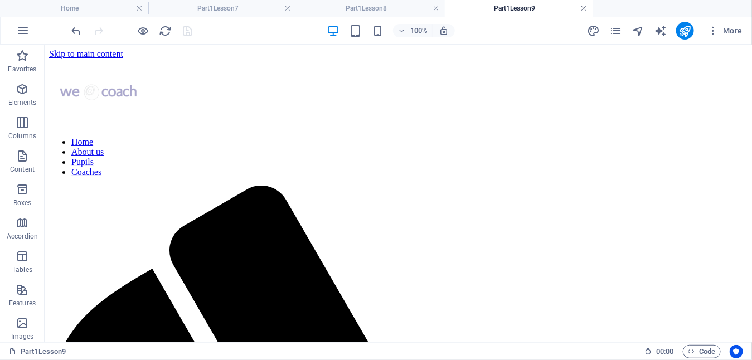
click at [583, 10] on link at bounding box center [584, 8] width 7 height 11
click at [437, 7] on link at bounding box center [436, 8] width 7 height 11
click at [288, 8] on link at bounding box center [287, 8] width 7 height 11
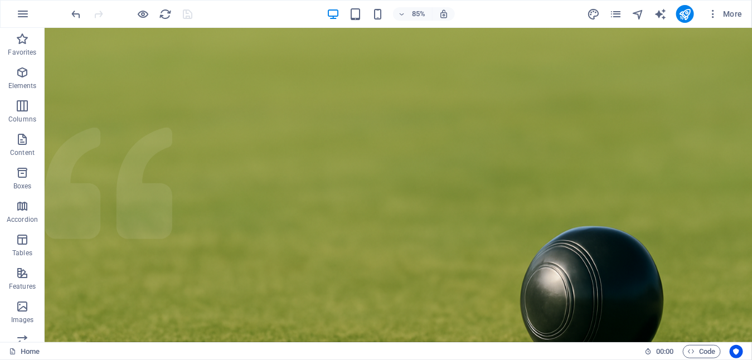
scroll to position [8, 0]
